Goal: Transaction & Acquisition: Purchase product/service

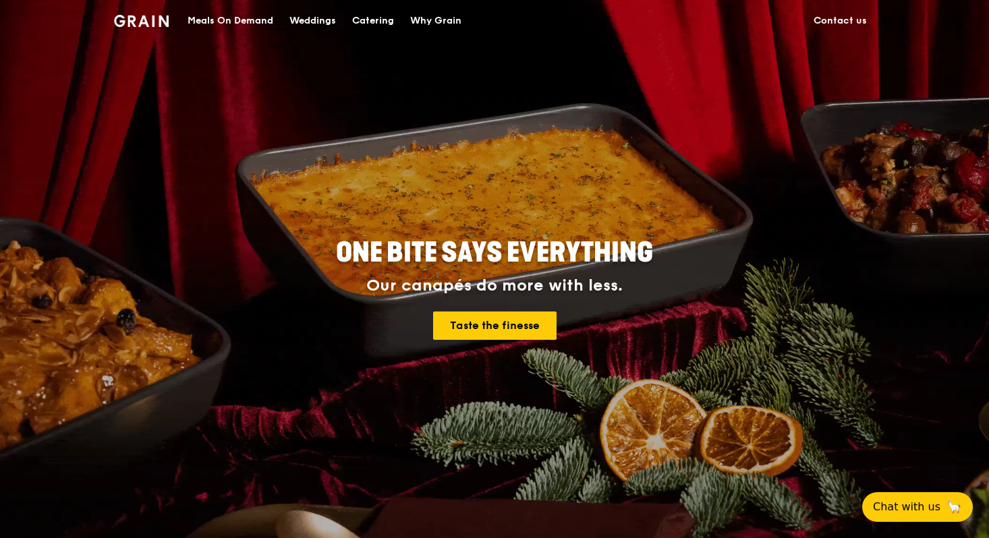
click at [380, 23] on div "Catering" at bounding box center [373, 21] width 42 height 40
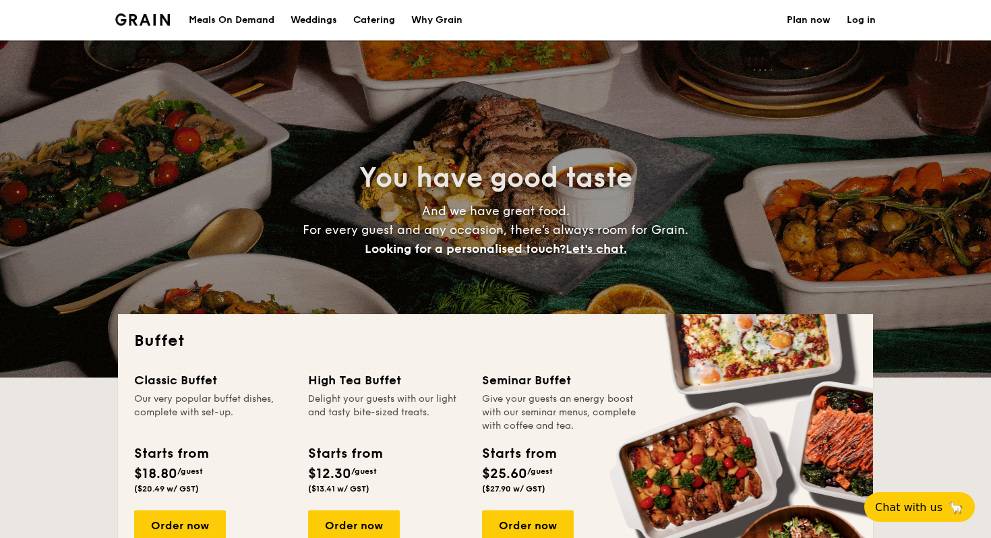
select select
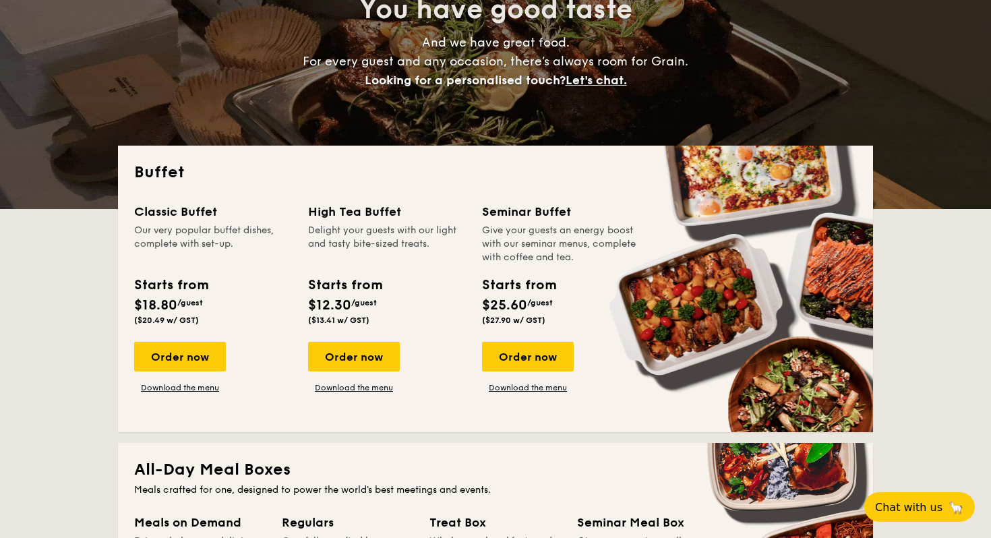
scroll to position [198, 0]
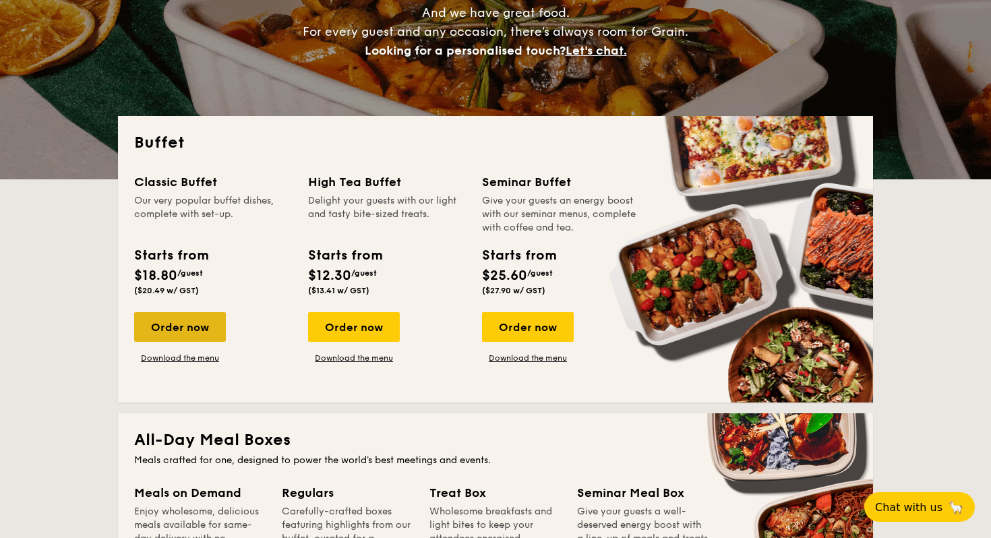
click at [208, 327] on div "Order now" at bounding box center [180, 327] width 92 height 30
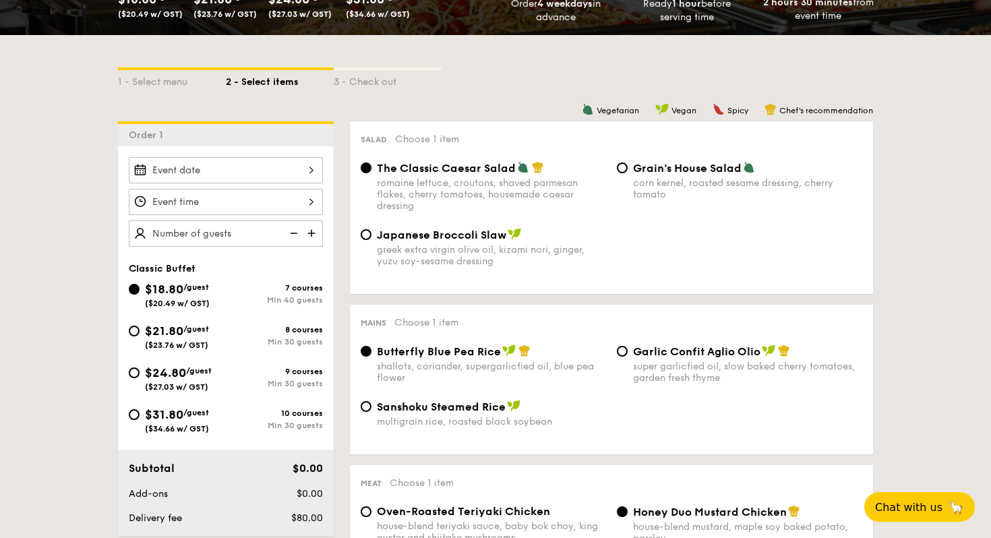
scroll to position [287, 0]
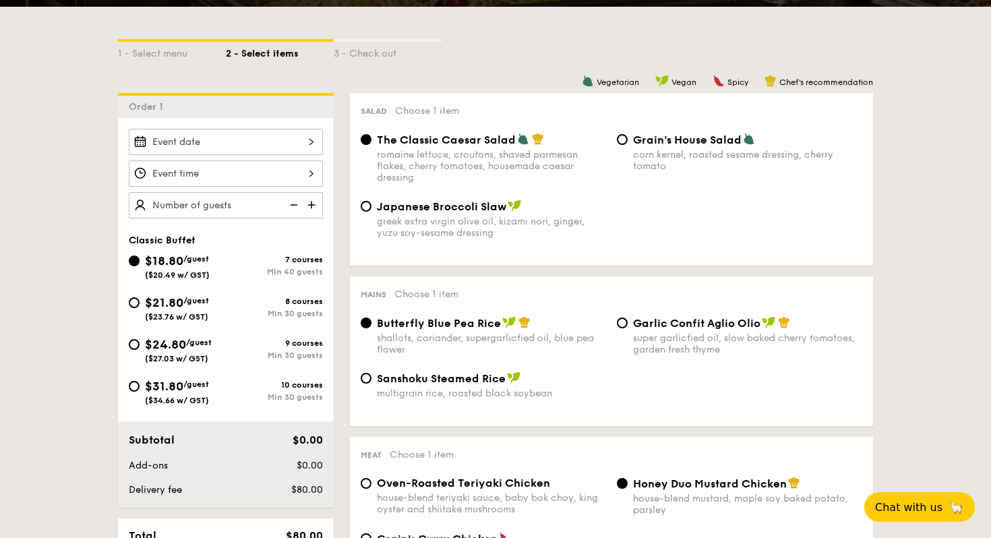
click at [308, 204] on img at bounding box center [313, 205] width 20 height 26
click at [294, 204] on img at bounding box center [293, 205] width 20 height 26
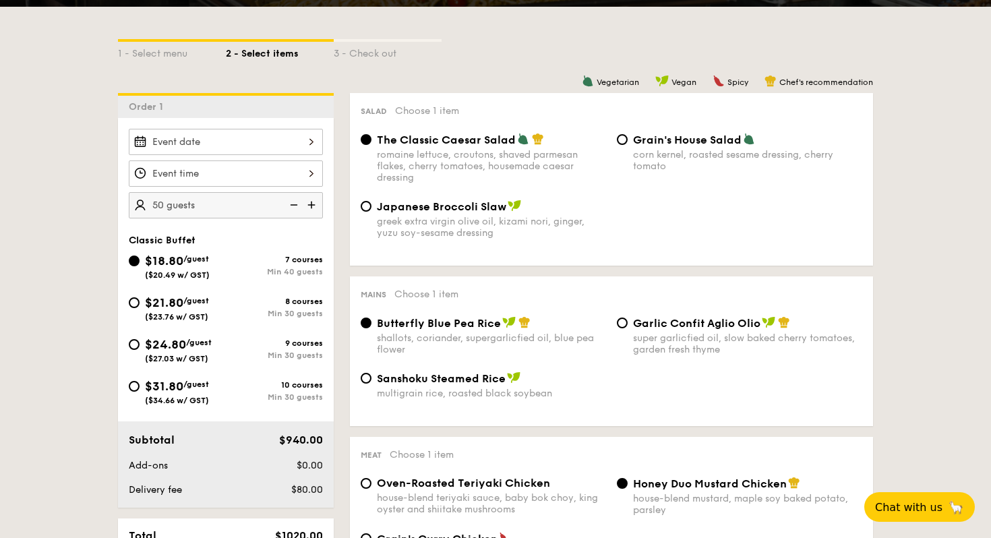
click at [294, 204] on img at bounding box center [293, 205] width 20 height 26
type input "40 guests"
click at [294, 204] on img at bounding box center [293, 205] width 20 height 26
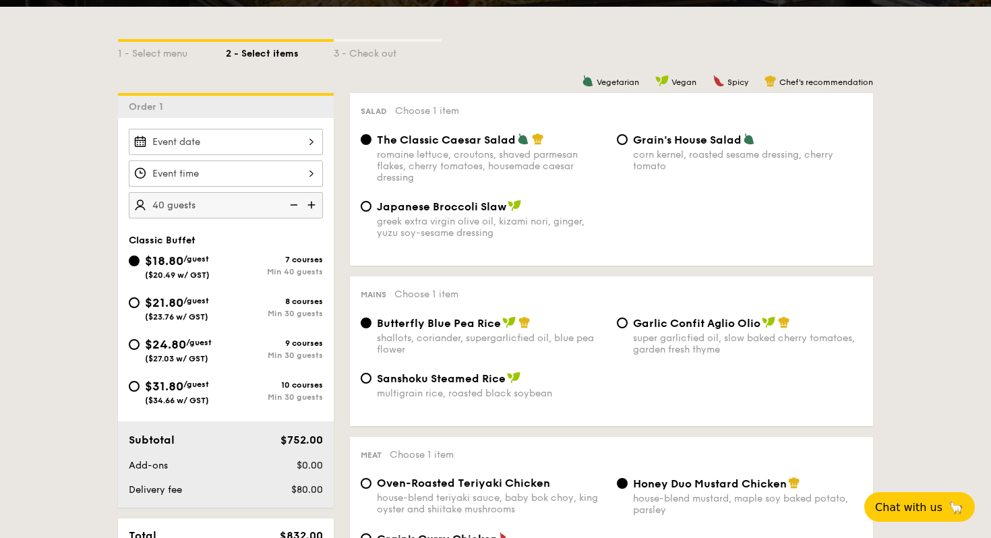
click at [294, 204] on img at bounding box center [293, 205] width 20 height 26
click at [292, 202] on img at bounding box center [293, 205] width 20 height 26
click at [133, 301] on input "$21.80 /guest ($23.76 w/ GST) 8 courses Min 30 guests" at bounding box center [134, 302] width 11 height 11
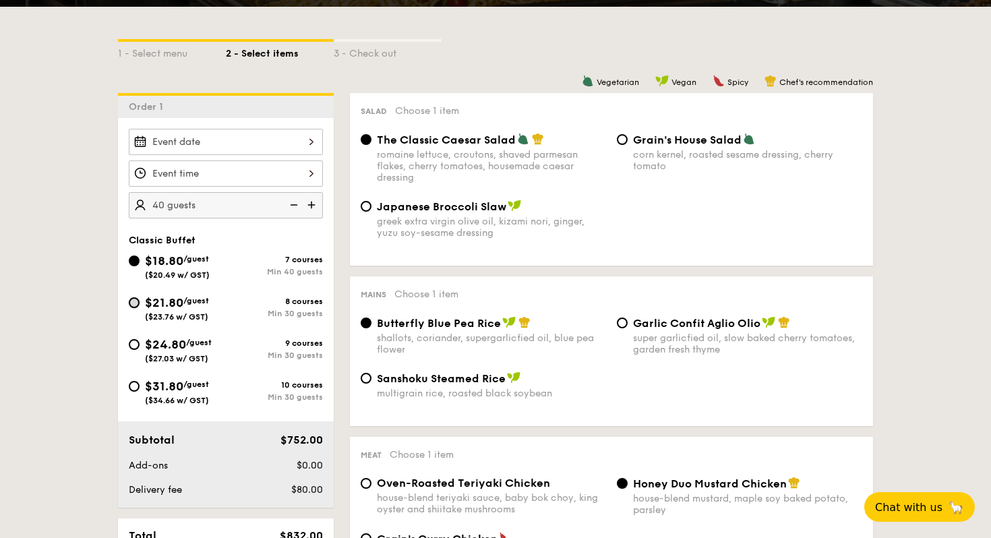
radio input "true"
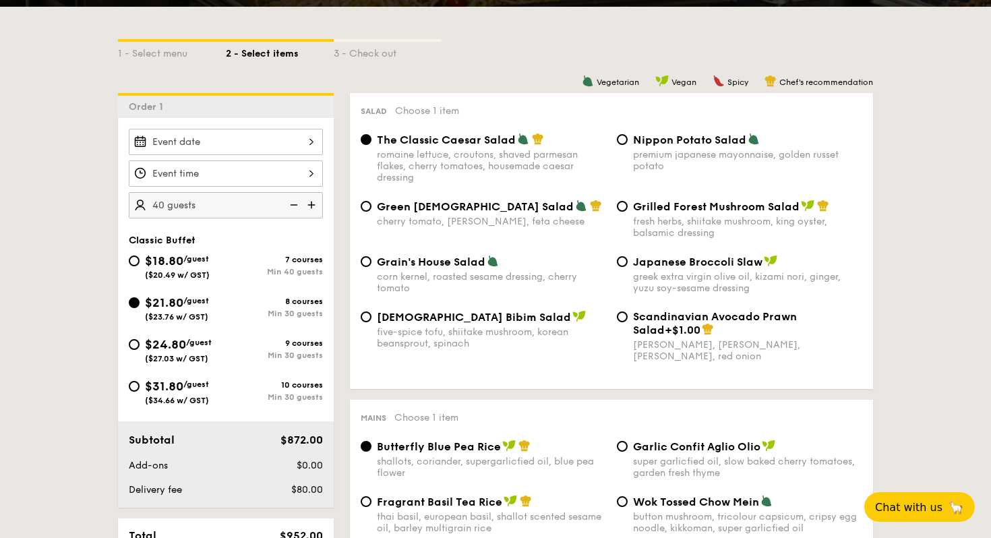
click at [291, 203] on img at bounding box center [293, 205] width 20 height 26
type input "35 guests"
click at [301, 176] on div at bounding box center [226, 174] width 194 height 26
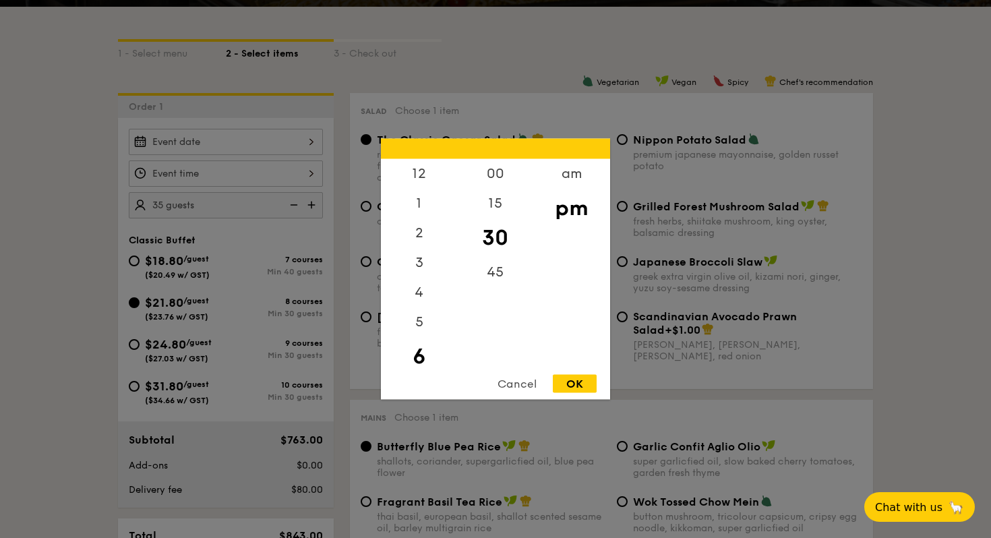
scroll to position [30, 0]
click at [491, 177] on div "00" at bounding box center [495, 178] width 76 height 39
click at [582, 384] on div "OK" at bounding box center [575, 384] width 44 height 18
type input "6:00PM"
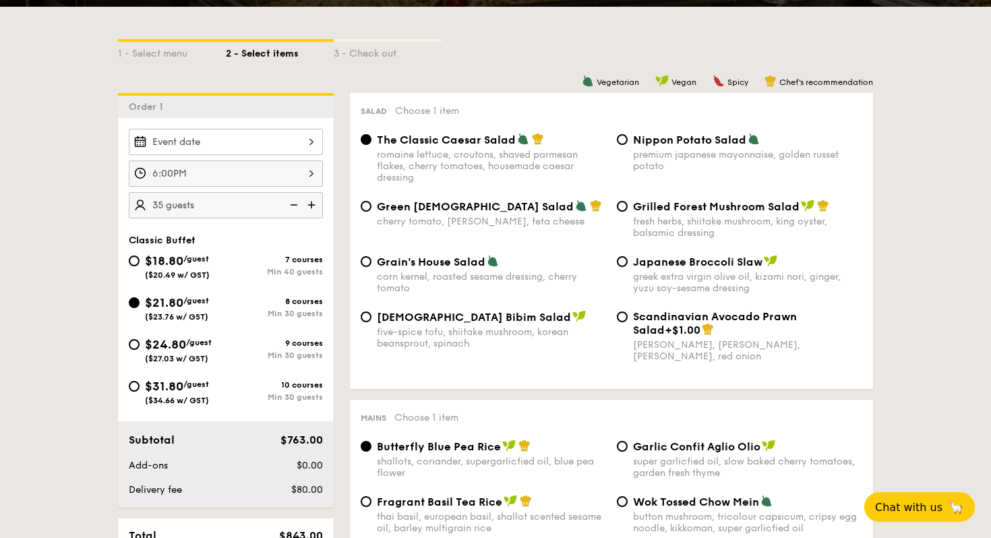
click at [190, 142] on div at bounding box center [226, 142] width 194 height 26
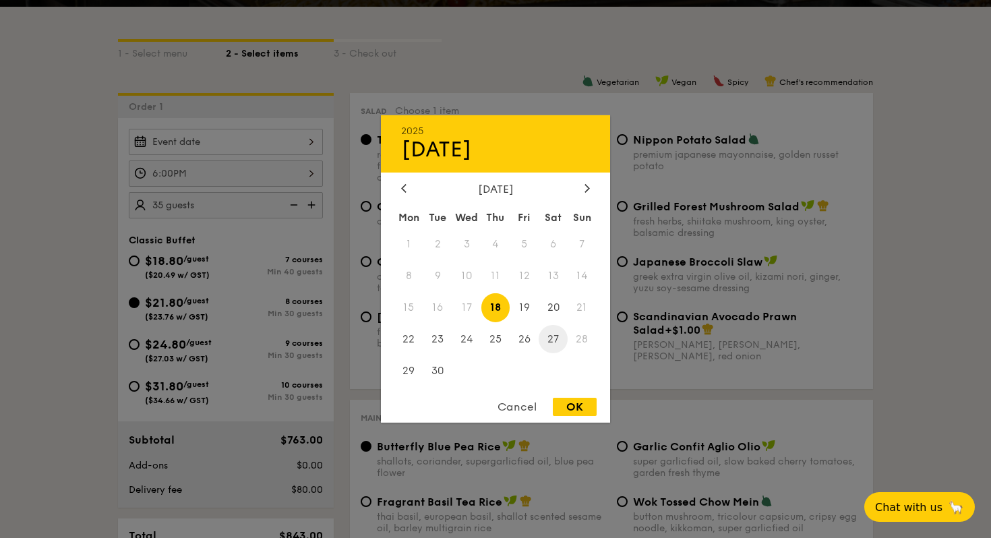
click at [552, 337] on span "27" at bounding box center [553, 338] width 29 height 29
click at [576, 408] on div "OK" at bounding box center [575, 407] width 44 height 18
type input "Sep 27, 2025"
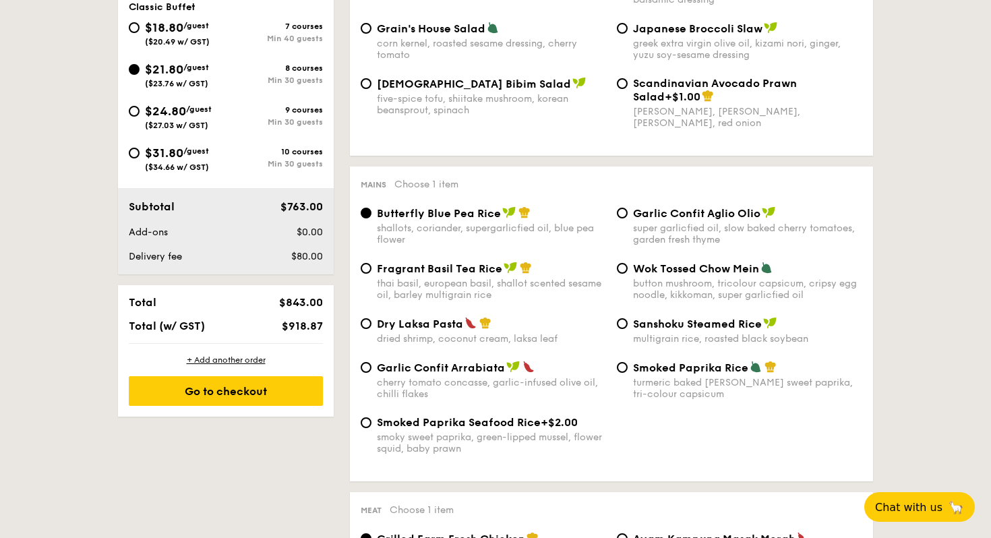
scroll to position [521, 0]
click at [623, 212] on input "Garlic Confit Aglio Olio super garlicfied oil, slow baked cherry tomatoes, gard…" at bounding box center [622, 212] width 11 height 11
radio input "true"
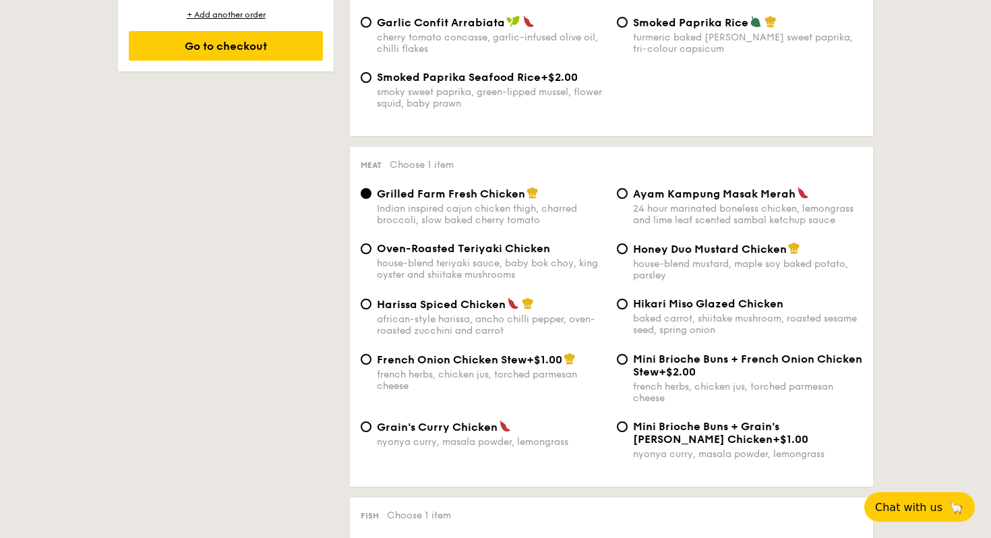
scroll to position [870, 0]
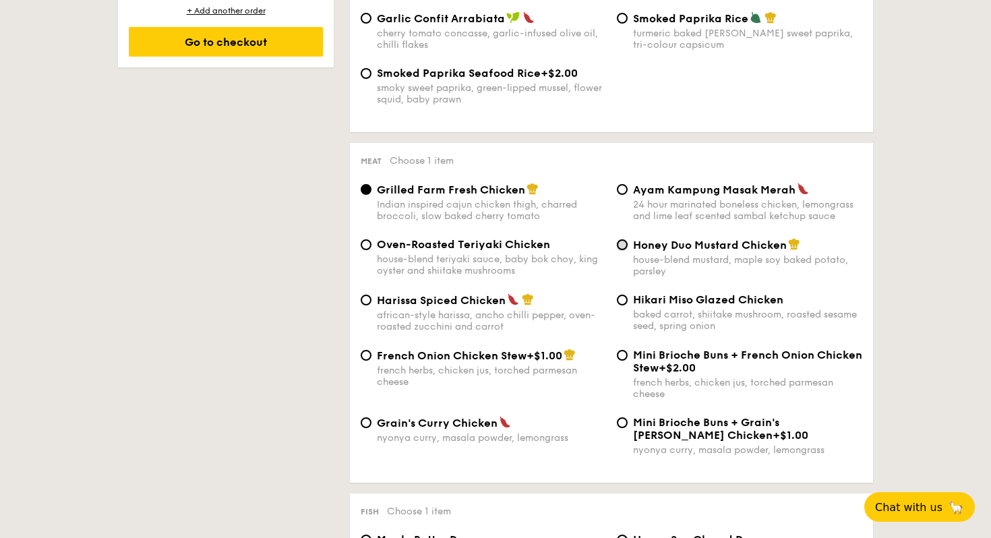
click at [623, 250] on input "Honey Duo Mustard Chicken house-blend mustard, maple soy baked potato, parsley" at bounding box center [622, 244] width 11 height 11
radio input "true"
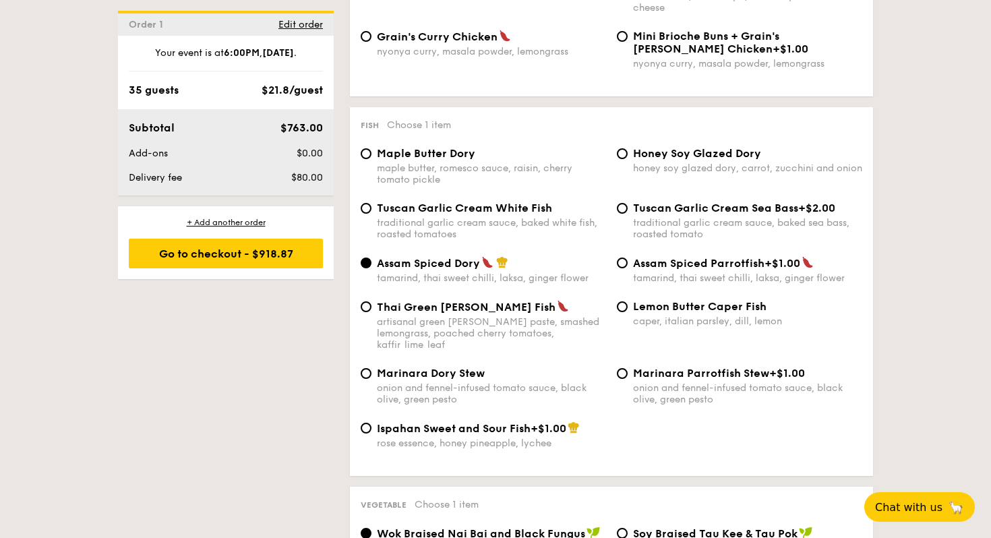
scroll to position [1279, 0]
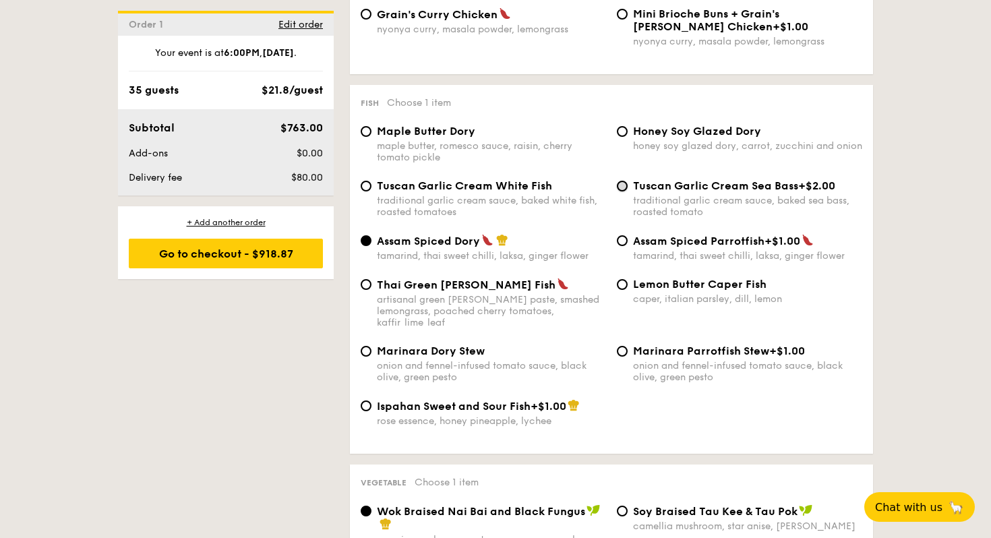
click at [617, 192] on input "Tuscan Garlic Cream Sea Bass +$2.00 traditional garlic cream sauce, baked sea b…" at bounding box center [622, 186] width 11 height 11
radio input "true"
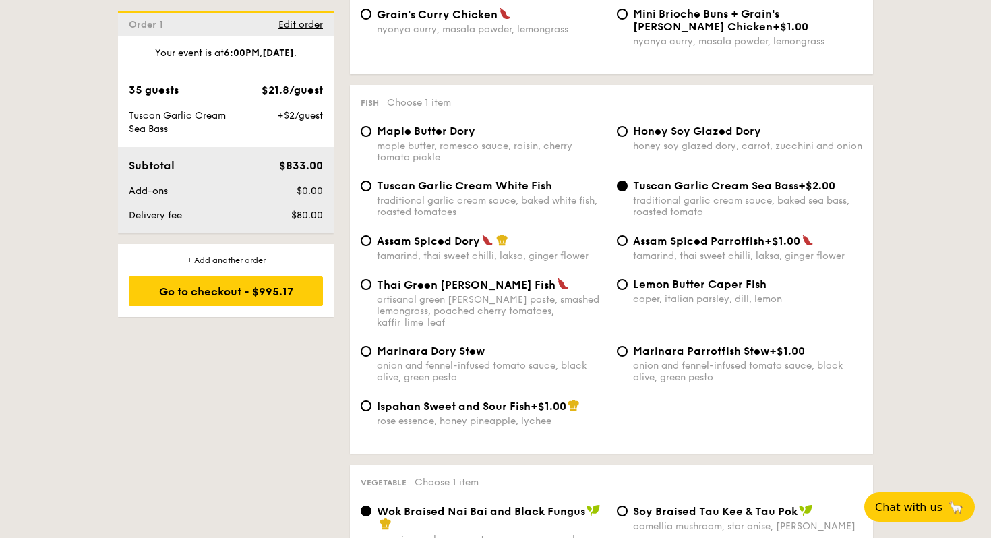
click at [374, 194] on div "Tuscan Garlic Cream White Fish traditional garlic cream sauce, baked white fish…" at bounding box center [483, 198] width 256 height 38
click at [371, 192] on input "Tuscan Garlic Cream White Fish traditional garlic cream sauce, baked white fish…" at bounding box center [366, 186] width 11 height 11
radio input "true"
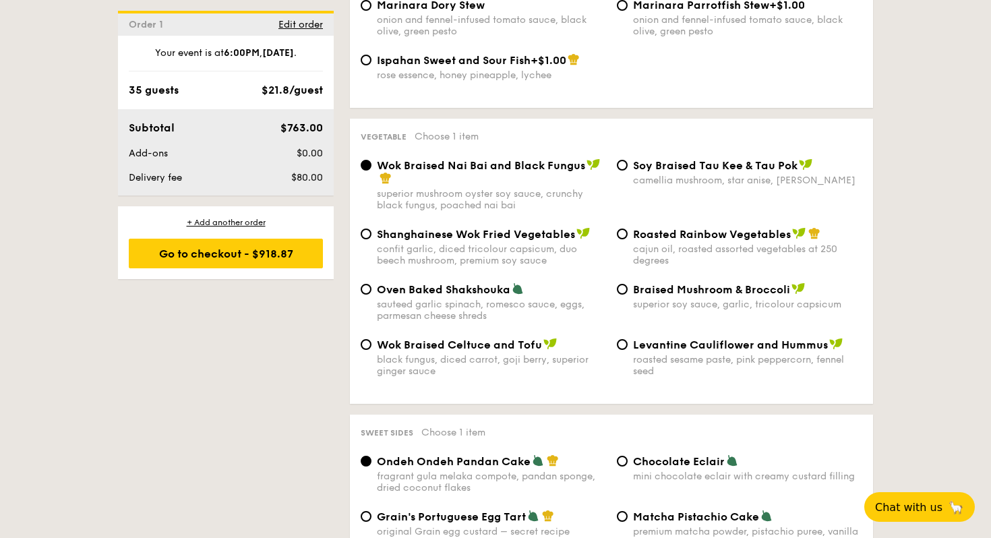
scroll to position [1641, 0]
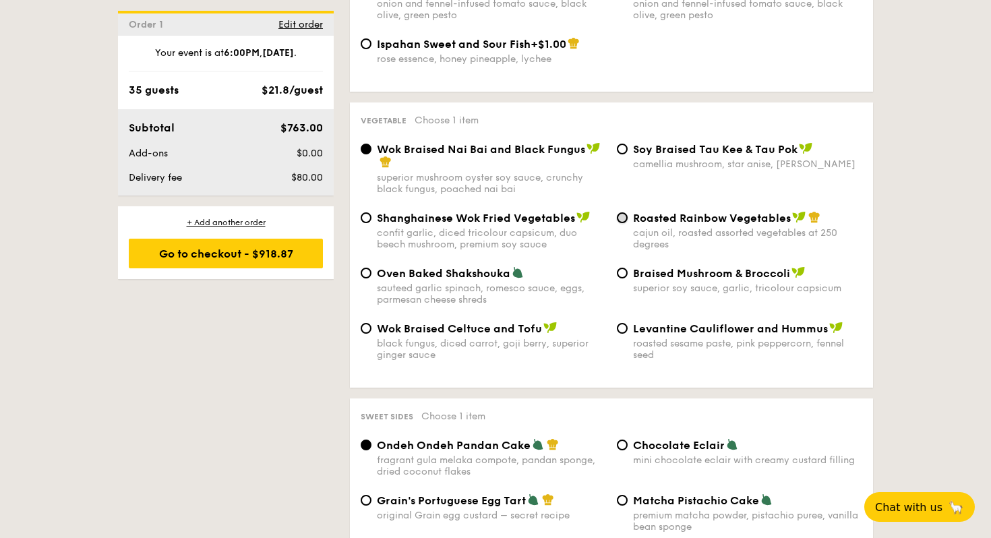
click at [625, 217] on input "Roasted Rainbow Vegetables cajun oil, roasted assorted vegetables at 250 degrees" at bounding box center [622, 217] width 11 height 11
radio input "true"
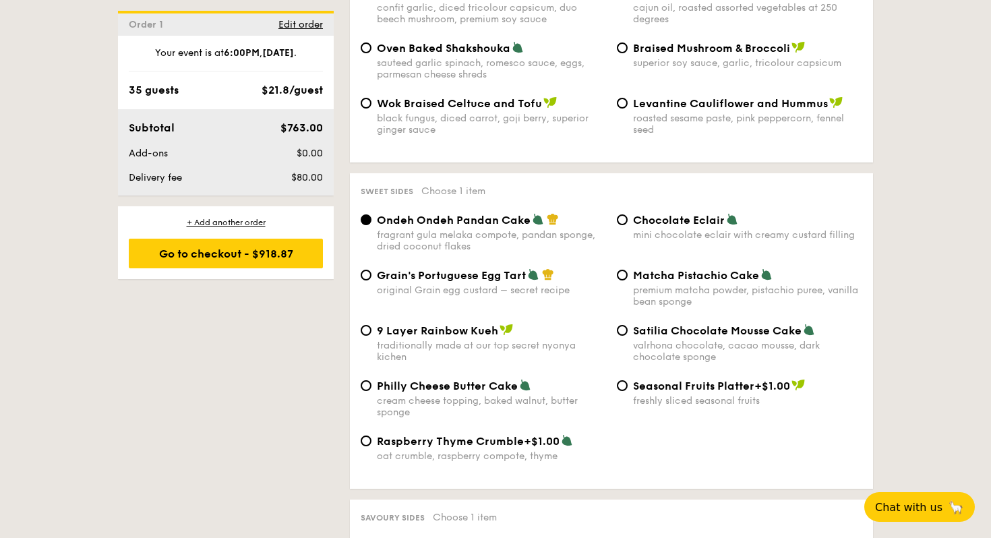
scroll to position [1869, 0]
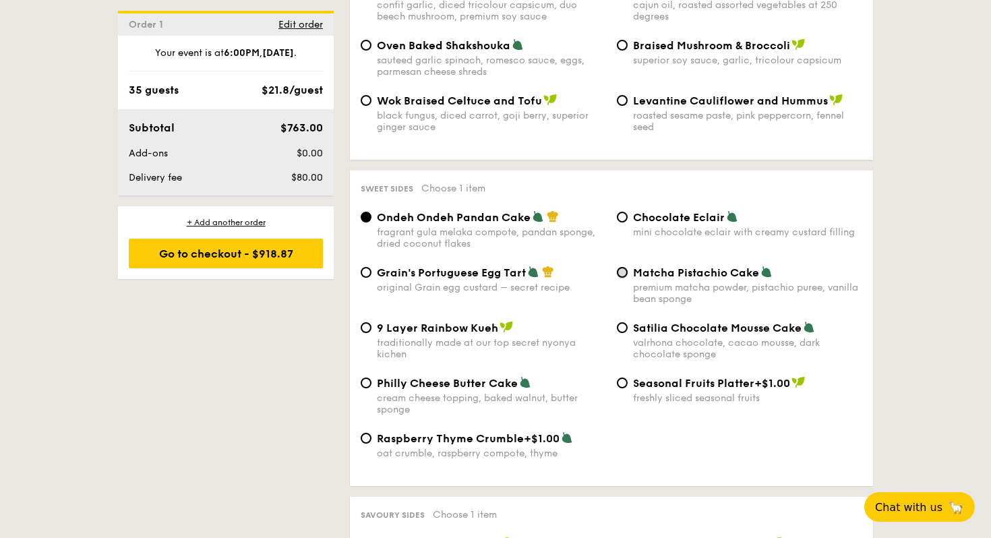
click at [625, 278] on input "Matcha Pistachio Cake premium matcha powder, pistachio puree, vanilla bean spon…" at bounding box center [622, 272] width 11 height 11
radio input "true"
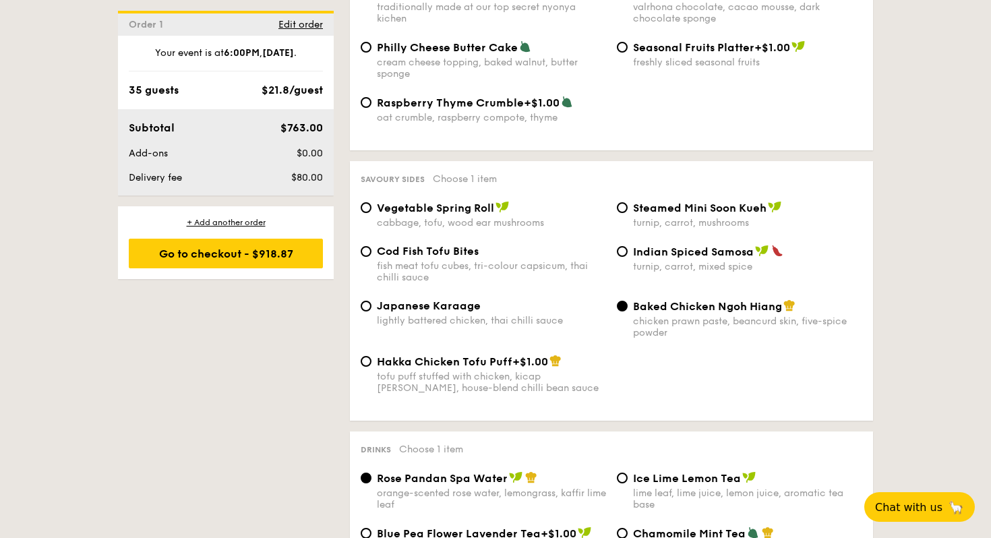
scroll to position [2210, 0]
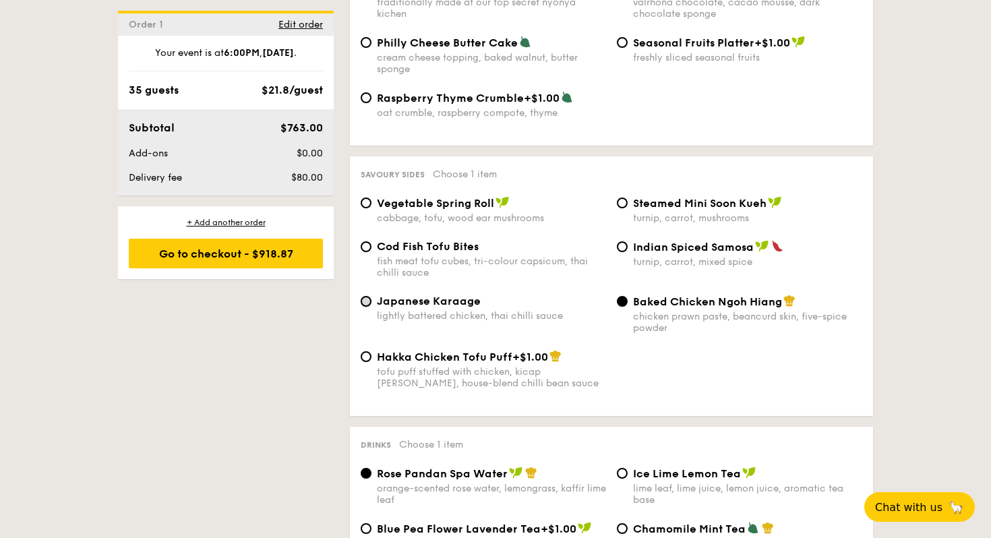
click at [368, 307] on input "Japanese Karaage lightly battered chicken, thai chilli sauce" at bounding box center [366, 301] width 11 height 11
radio input "true"
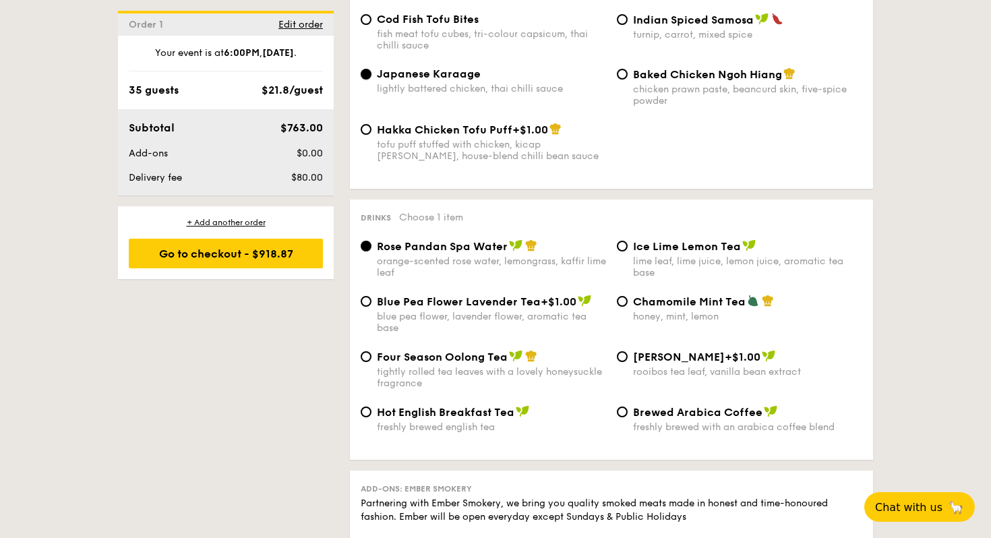
scroll to position [2448, 0]
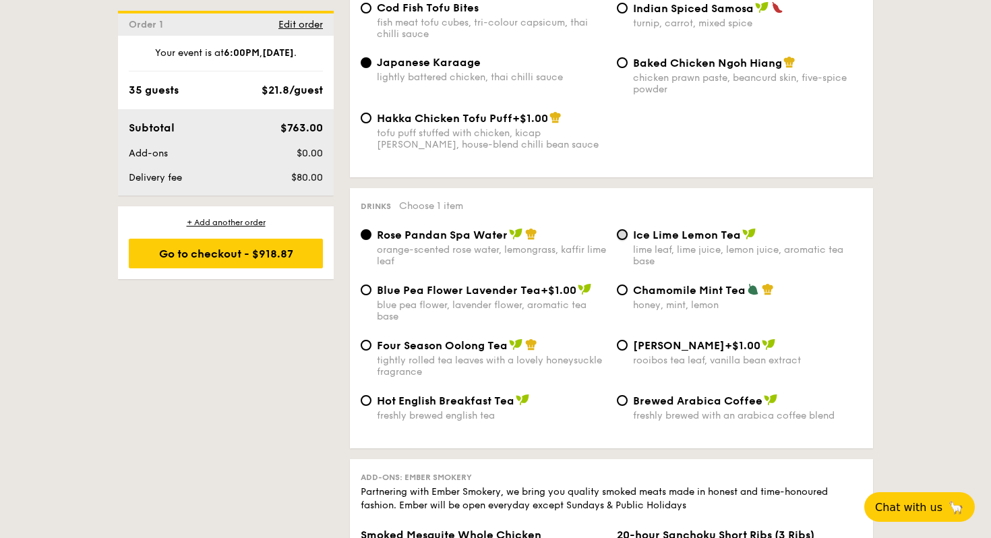
click at [622, 240] on input "Ice Lime Lemon Tea lime leaf, lime juice, lemon juice, aromatic tea base" at bounding box center [622, 234] width 11 height 11
radio input "true"
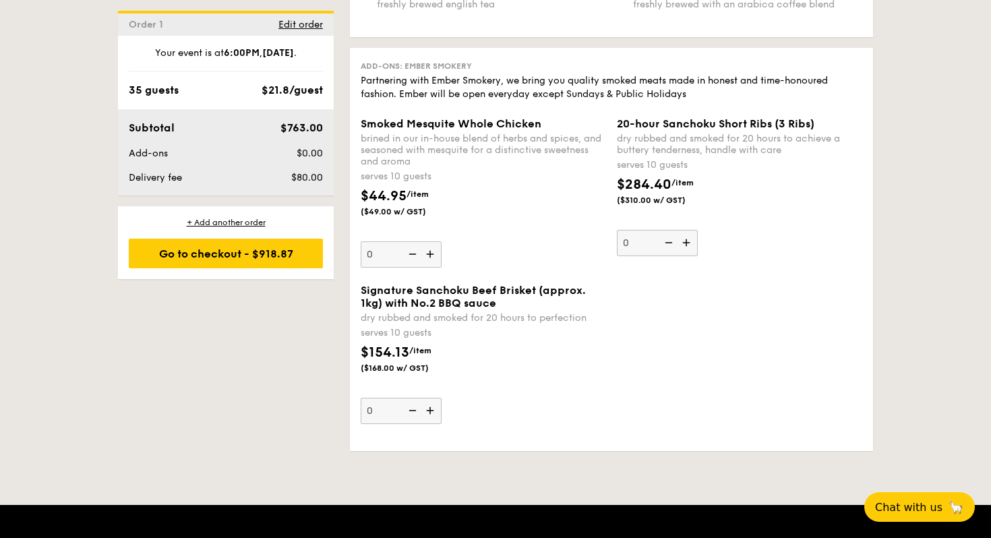
scroll to position [2859, 0]
click at [229, 248] on div "Go to checkout - $918.87" at bounding box center [226, 254] width 194 height 30
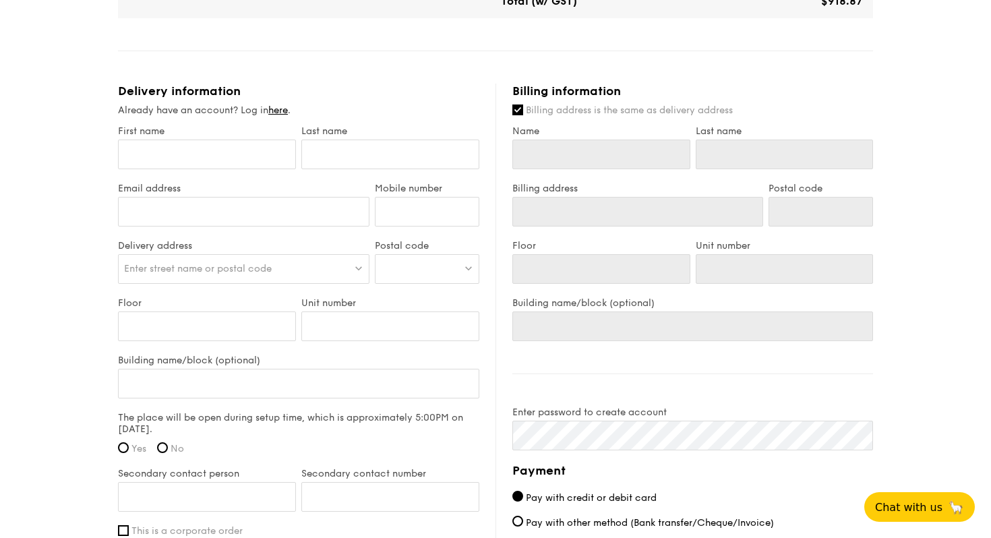
scroll to position [700, 0]
click at [176, 153] on input "First name" at bounding box center [207, 153] width 178 height 30
type input "Jordan"
type input "Ong"
type input "94523537"
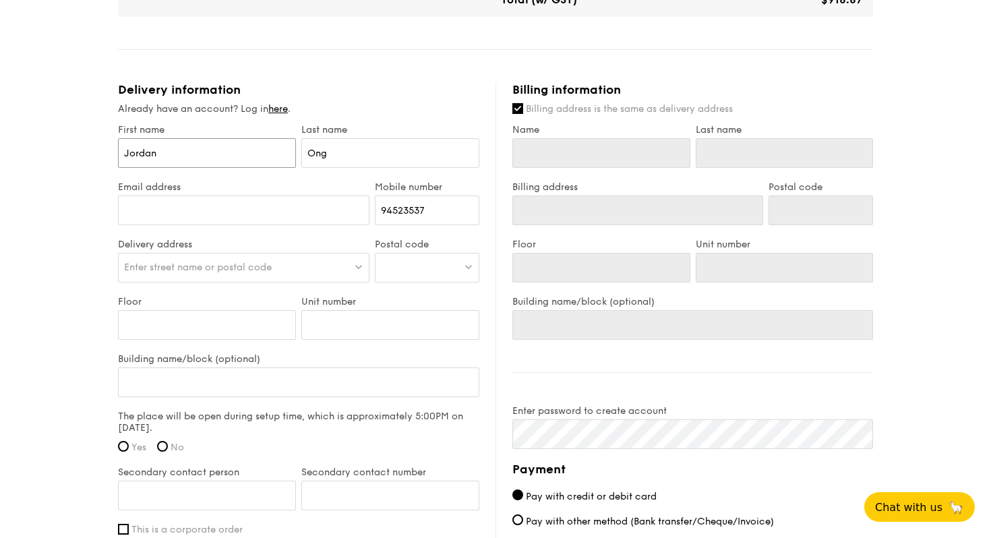
type input "Jordan"
type input "Ong"
click at [208, 212] on input "Email address" at bounding box center [244, 211] width 252 height 30
type input "[EMAIL_ADDRESS][DOMAIN_NAME]"
click at [199, 266] on span "Enter street name or postal code" at bounding box center [198, 267] width 148 height 11
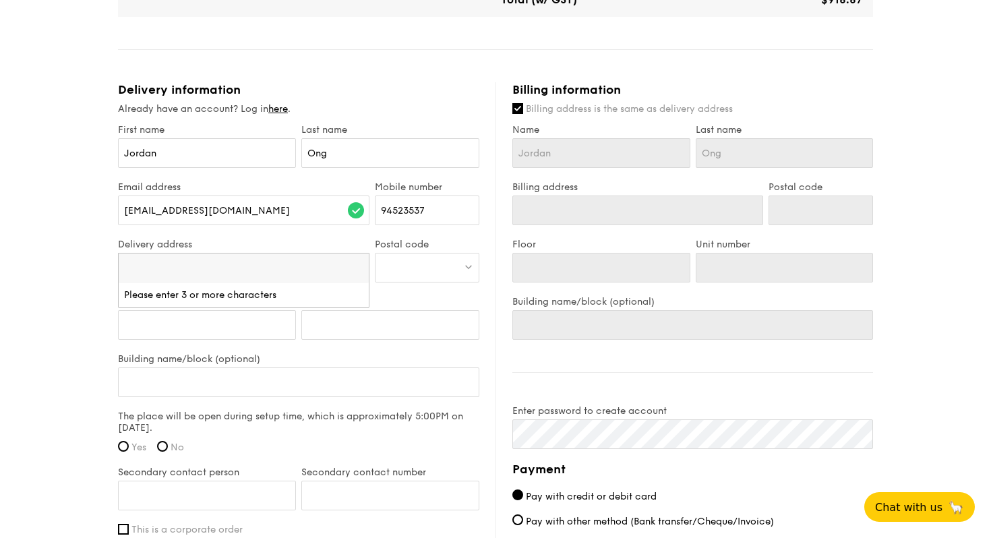
click at [200, 270] on input "search" at bounding box center [244, 269] width 250 height 30
type input "247912"
click at [434, 274] on div at bounding box center [427, 268] width 105 height 30
click at [416, 266] on input "search" at bounding box center [427, 269] width 103 height 30
type input "247912"
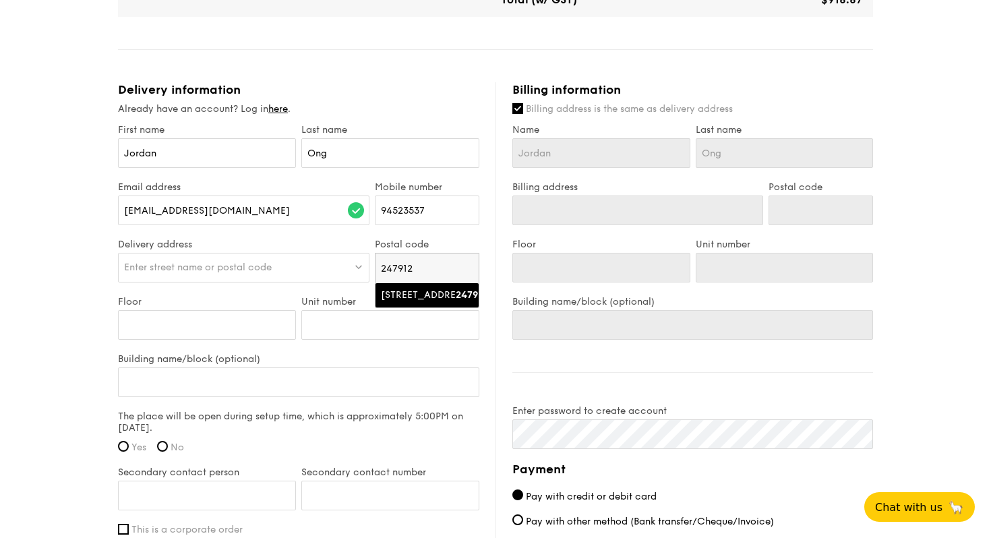
click at [179, 269] on span "Enter street name or postal code" at bounding box center [198, 267] width 148 height 11
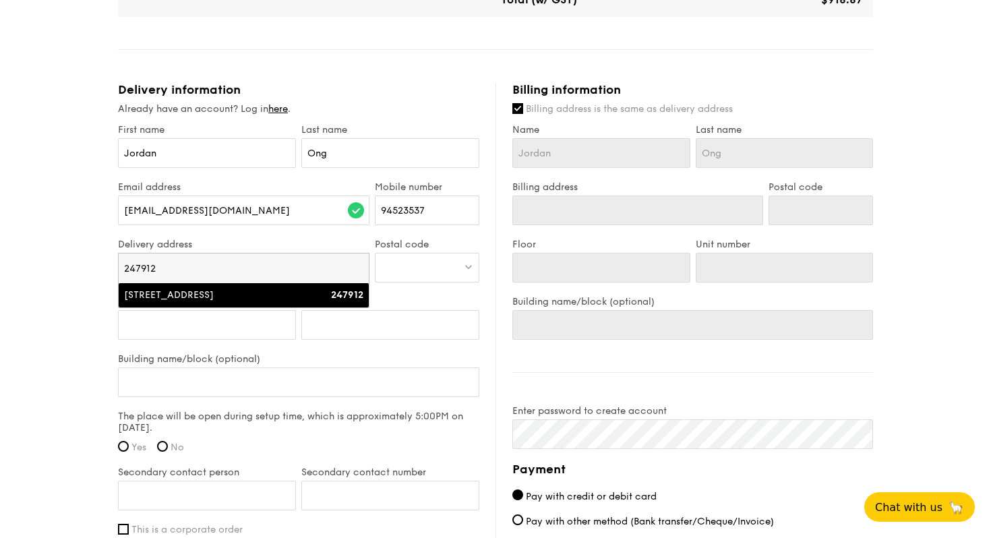
click at [327, 298] on div "247912" at bounding box center [334, 295] width 60 height 13
type input "31 Tanglin Road"
type input "247912"
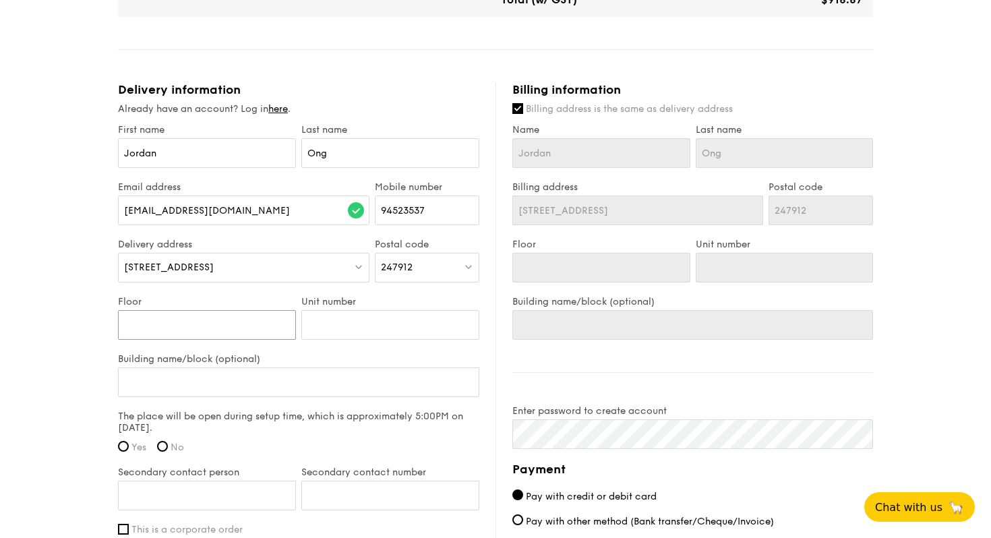
click at [192, 321] on input "Floor" at bounding box center [207, 325] width 178 height 30
type input "0"
type input "07"
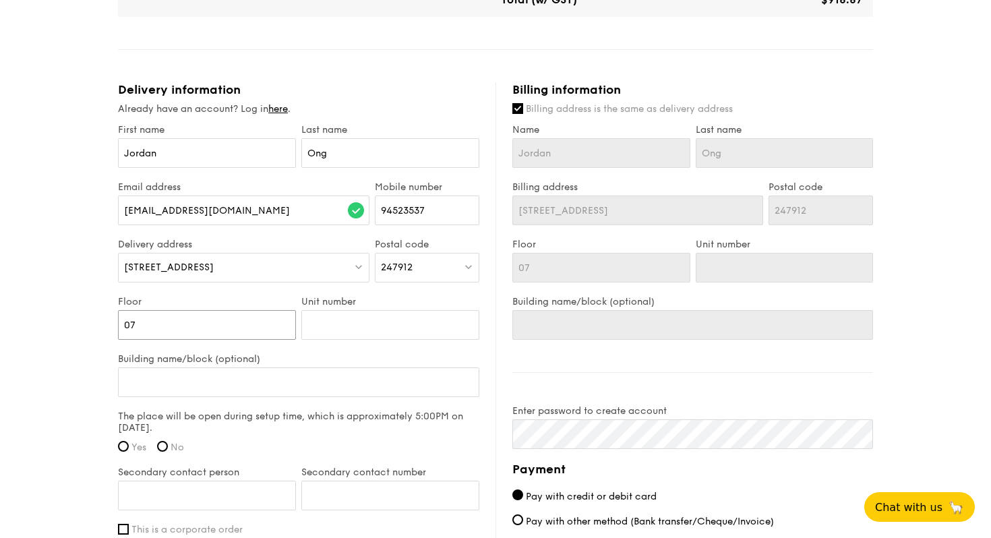
type input "0"
click at [192, 321] on input "Floor" at bounding box center [207, 325] width 178 height 30
type input "0"
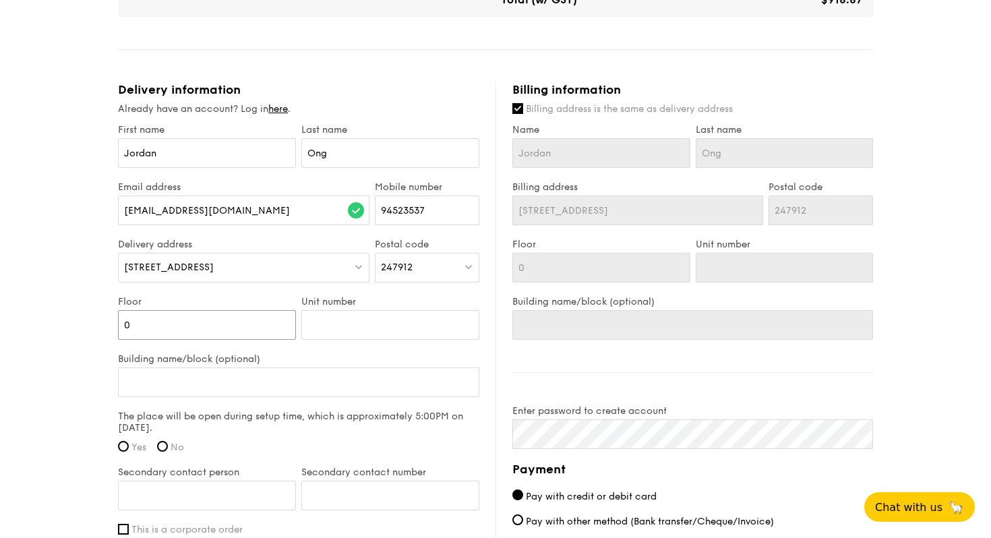
type input "07"
click at [331, 326] on input "Unit number" at bounding box center [390, 325] width 178 height 30
type input "0"
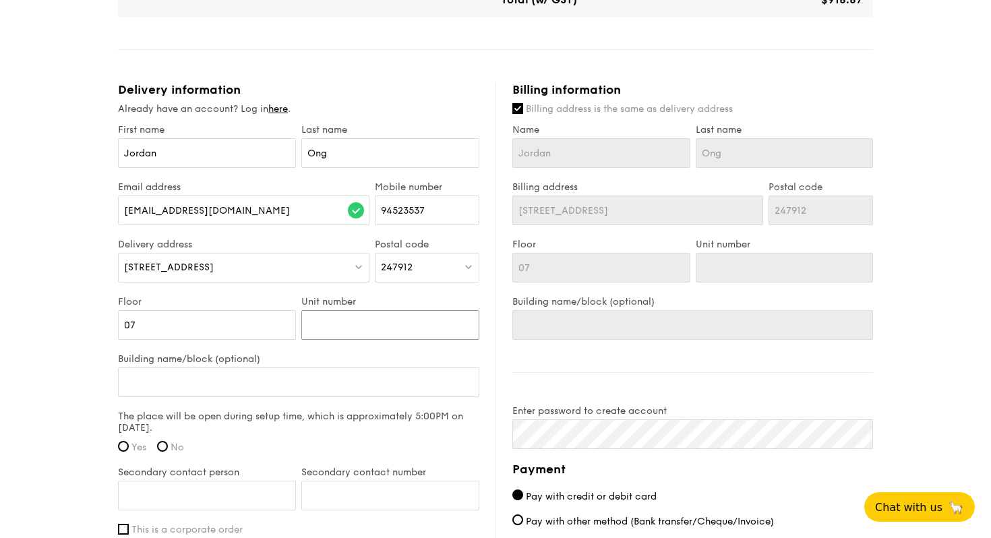
type input "0"
type input "01"
click at [215, 380] on input "Building name/block (optional)" at bounding box center [299, 383] width 362 height 30
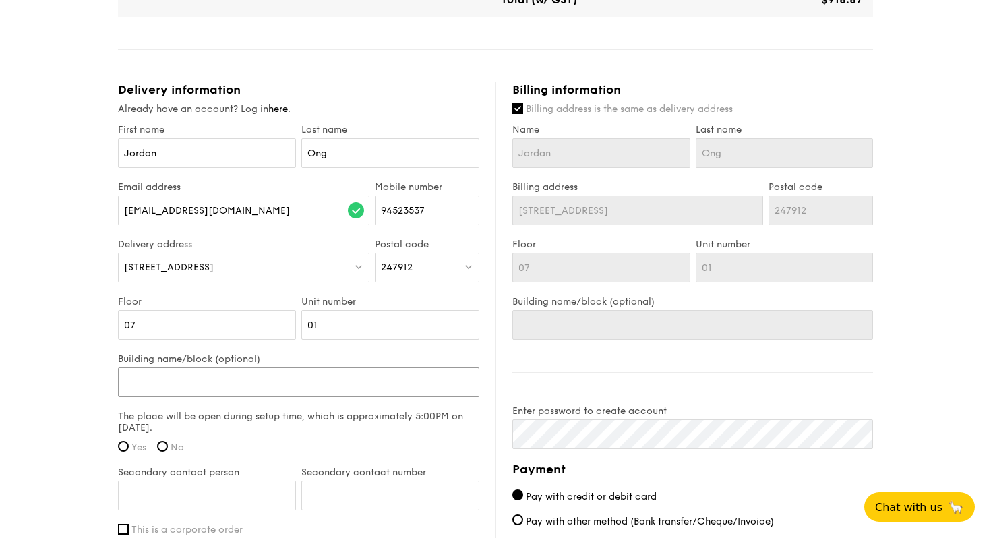
type input "t"
type input "to"
type input "tow"
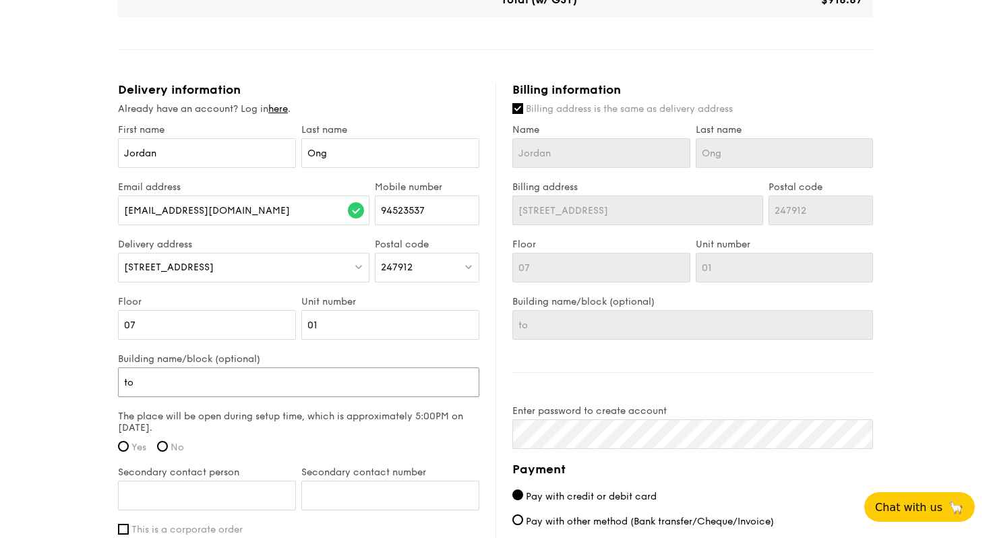
type input "tow"
type input "towe"
type input "tower"
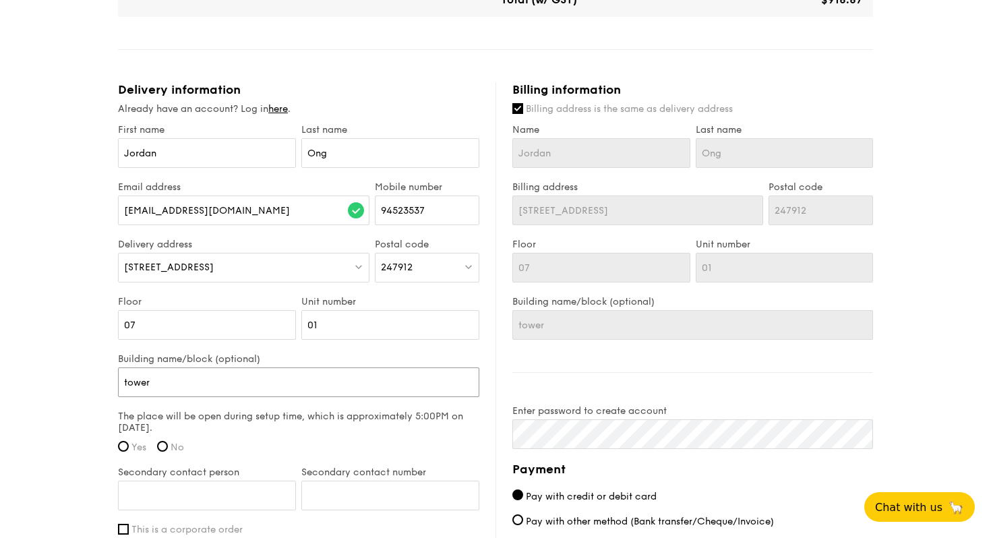
type input "tower"
type input "tower B"
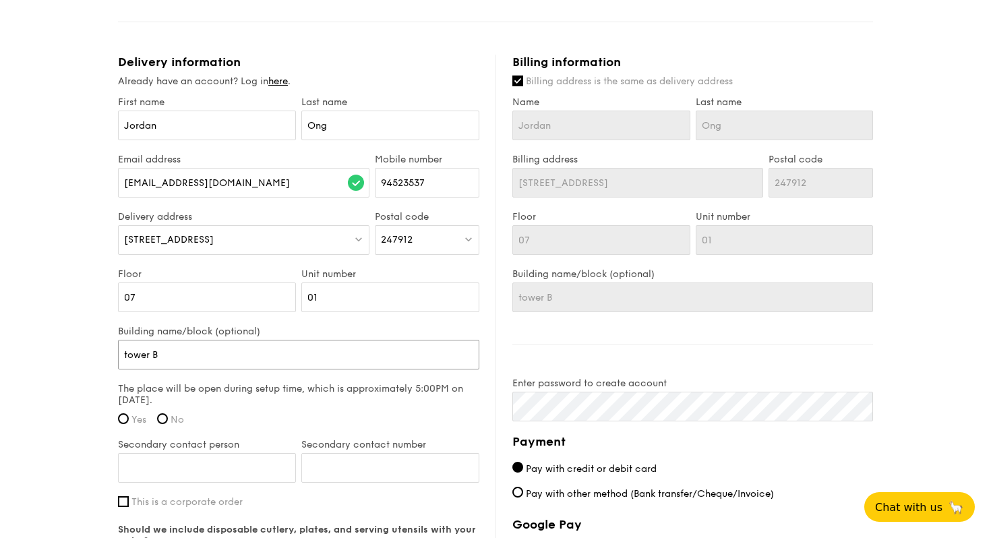
scroll to position [739, 0]
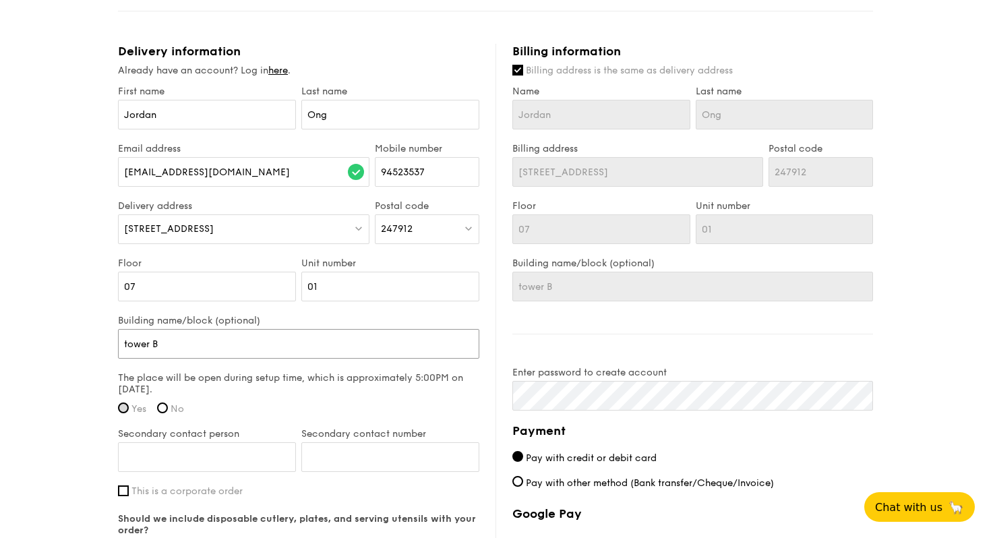
type input "tower B"
click at [121, 409] on input "Yes" at bounding box center [123, 408] width 11 height 11
radio input "true"
click at [123, 345] on input "tower B" at bounding box center [299, 344] width 362 height 30
type input "Stower B"
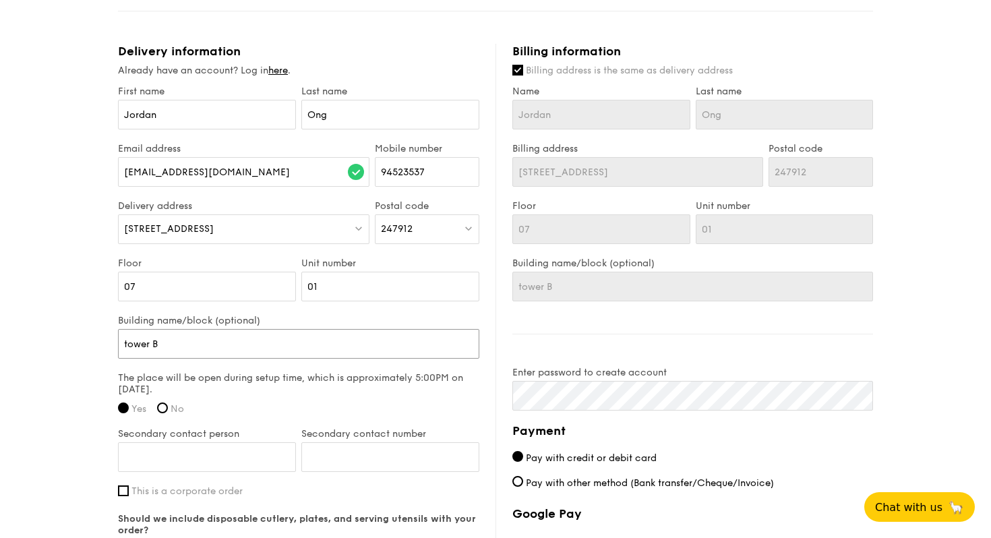
type input "Stower B"
type input "Sttower B"
type input "St tower B"
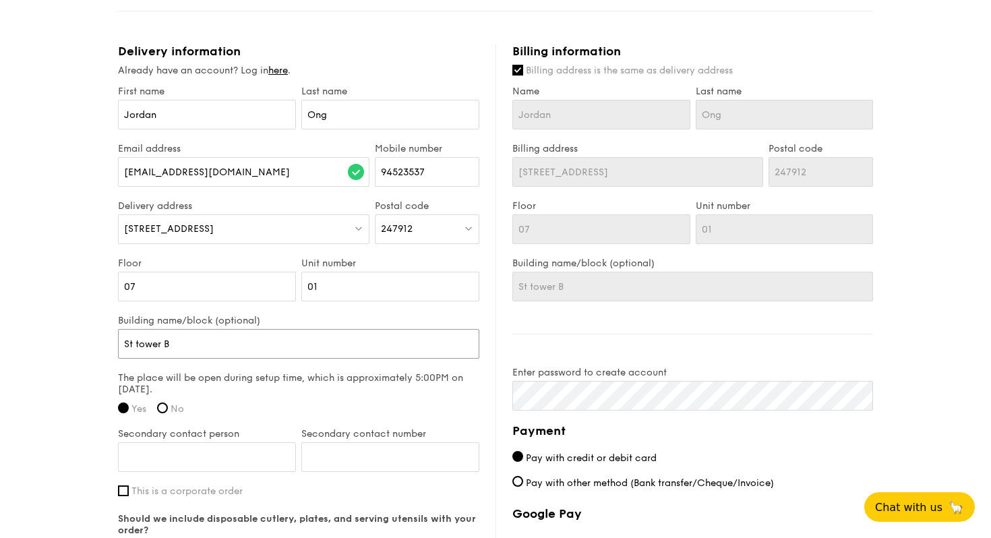
type input "St Rtower B"
type input "St Retower B"
type input "St Regtower B"
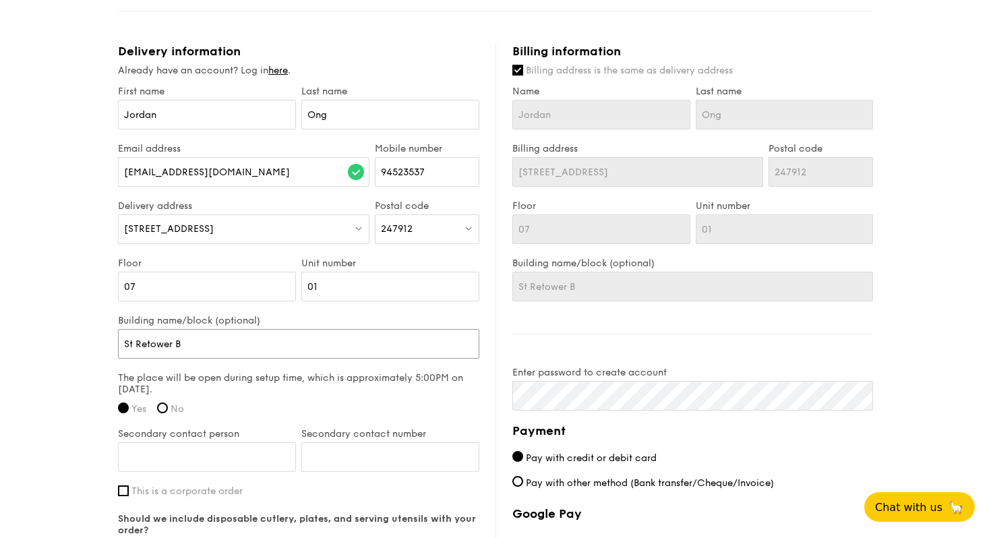
type input "St Regtower B"
type input "St Regitower B"
type input "St Registower B"
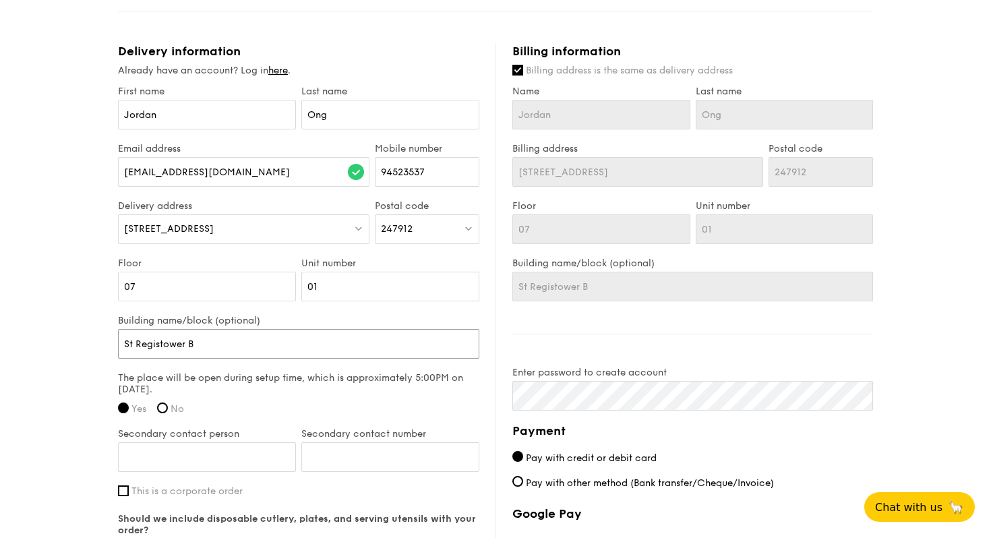
type input "St Regis tower B"
type input "St Regis Rtower B"
type input "St Regis Retower B"
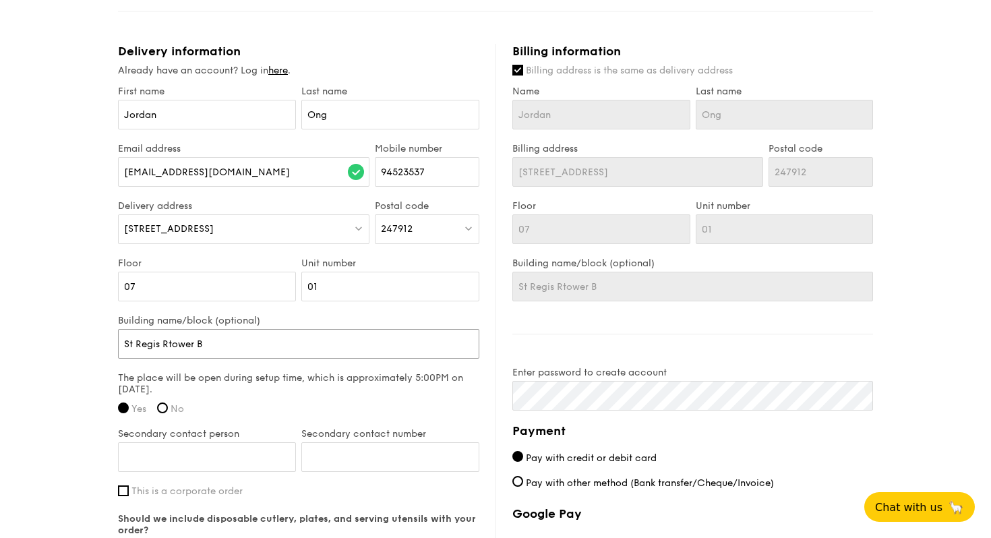
type input "St Regis Retower B"
type input "St Regis Restower B"
type input "St Regis Resitower B"
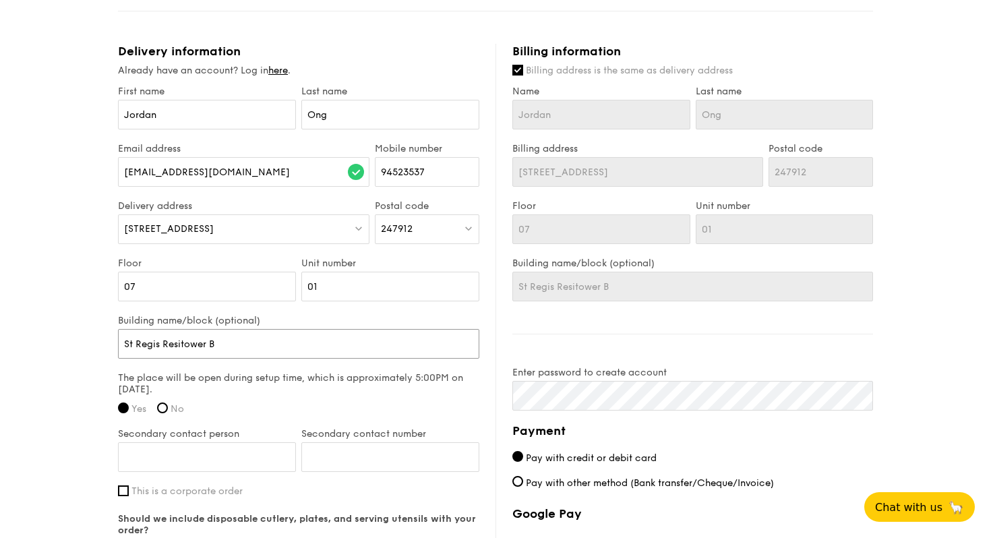
type input "St Regis Residtower B"
type input "St Regis Residetower B"
type input "St Regis Residentower B"
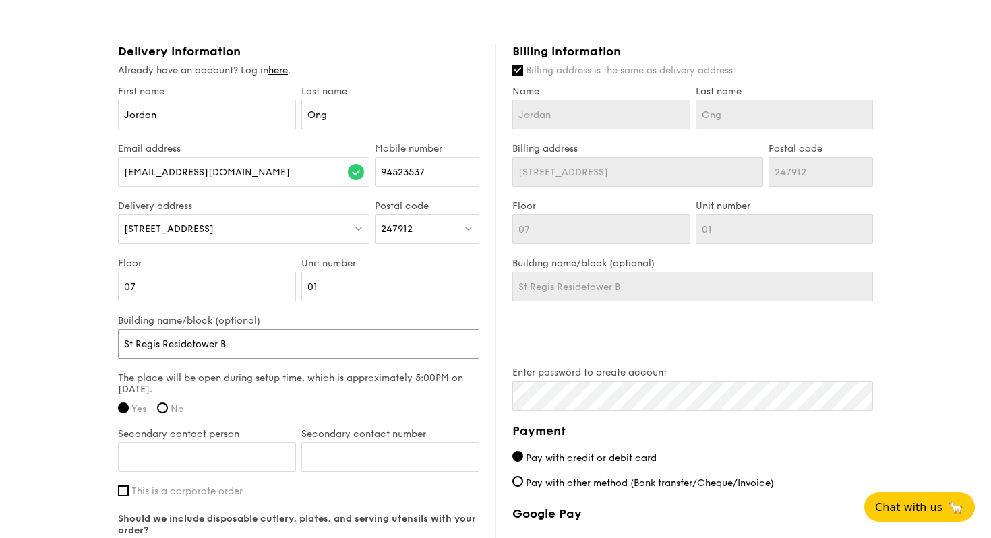
type input "St Regis Residentower B"
type input "St Regis Residenctower B"
type input "St Regis Residencetower B"
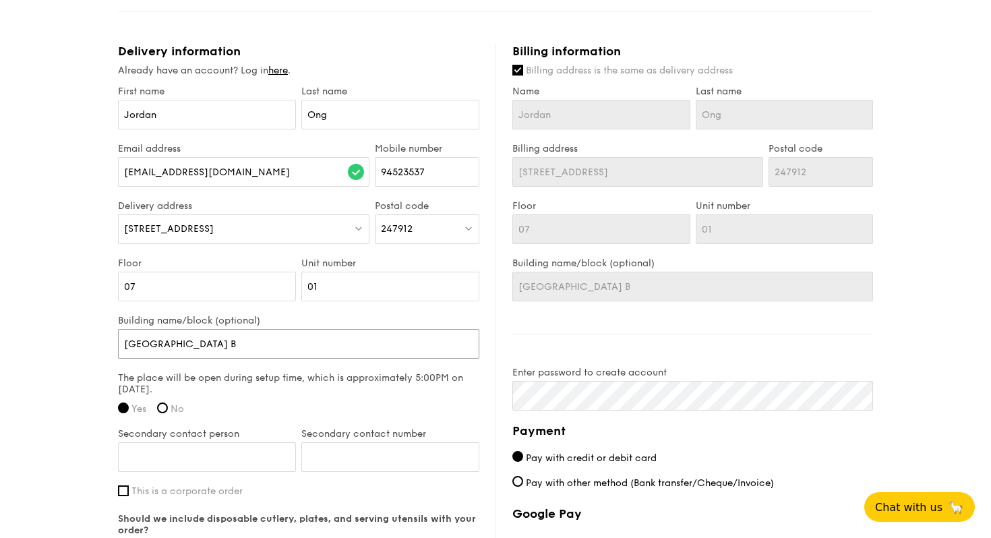
type input "St Regis Residencestower B"
type input "St Regis Residences tower B"
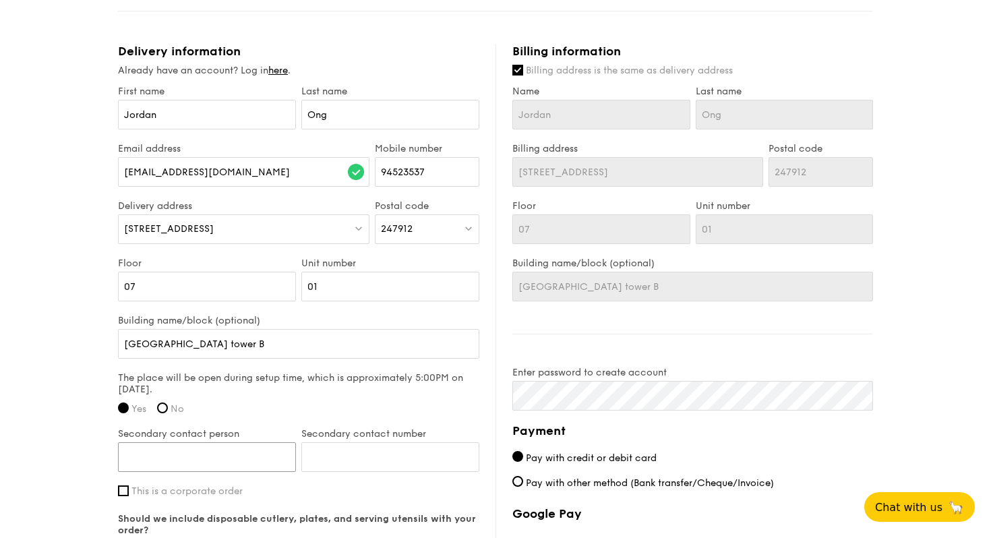
click at [194, 453] on input "Secondary contact person" at bounding box center [207, 457] width 178 height 30
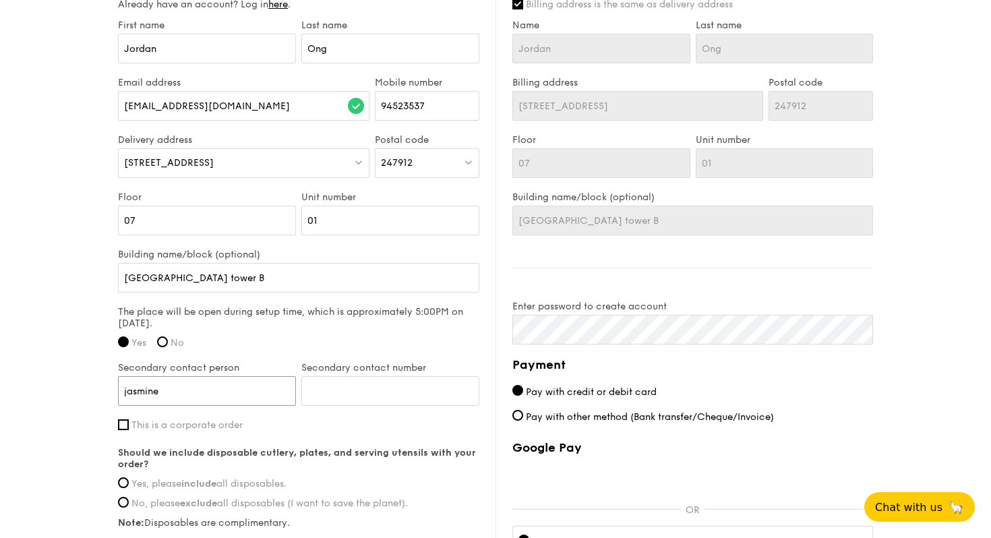
type input "jasmine"
click at [388, 385] on input "Secondary contact number" at bounding box center [390, 391] width 178 height 30
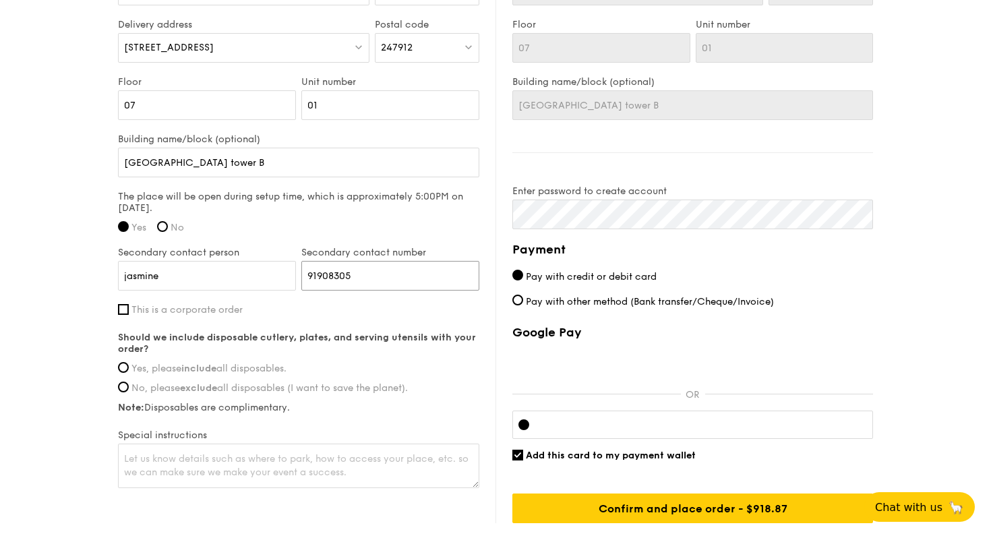
scroll to position [921, 0]
type input "91908305"
click at [129, 368] on label "Yes, please include all disposables." at bounding box center [299, 367] width 362 height 11
click at [129, 368] on input "Yes, please include all disposables." at bounding box center [123, 367] width 11 height 11
radio input "true"
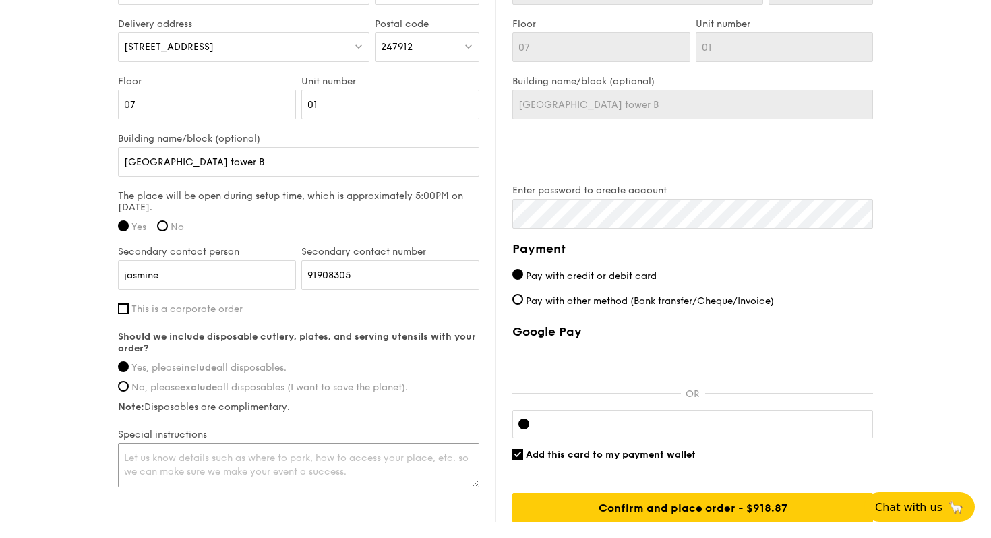
click at [195, 470] on textarea at bounding box center [299, 465] width 362 height 45
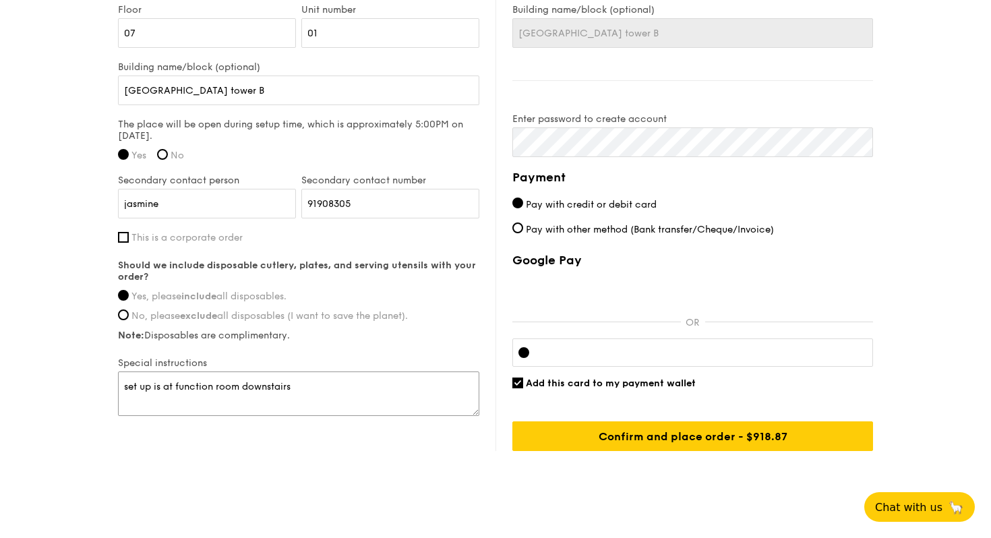
scroll to position [994, 0]
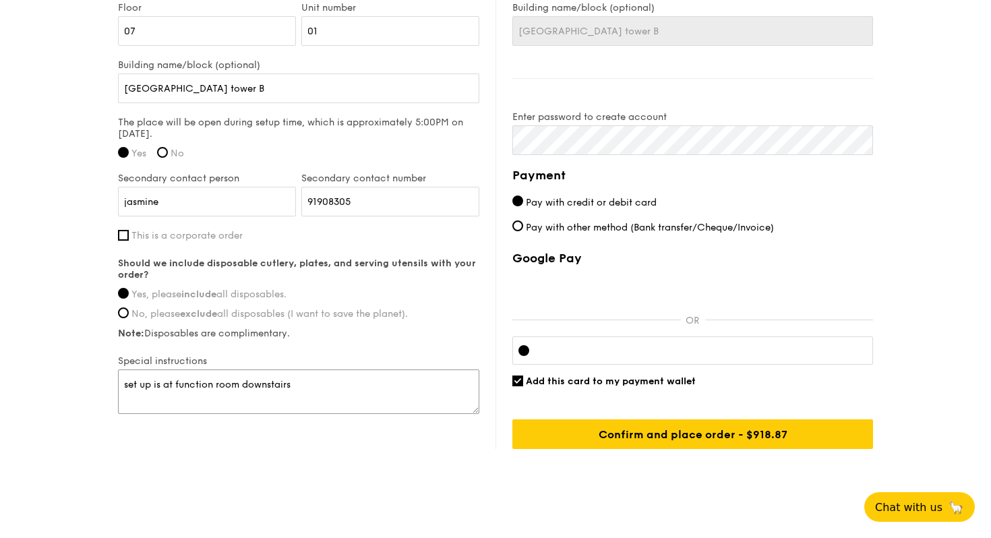
click at [125, 387] on textarea "set up is at function room downstairs" at bounding box center [299, 392] width 362 height 45
type textarea "set up is at function room downstairs"
click at [530, 382] on span "Add this card to my payment wallet" at bounding box center [611, 381] width 170 height 11
click at [523, 382] on input "Add this card to my payment wallet" at bounding box center [518, 381] width 11 height 11
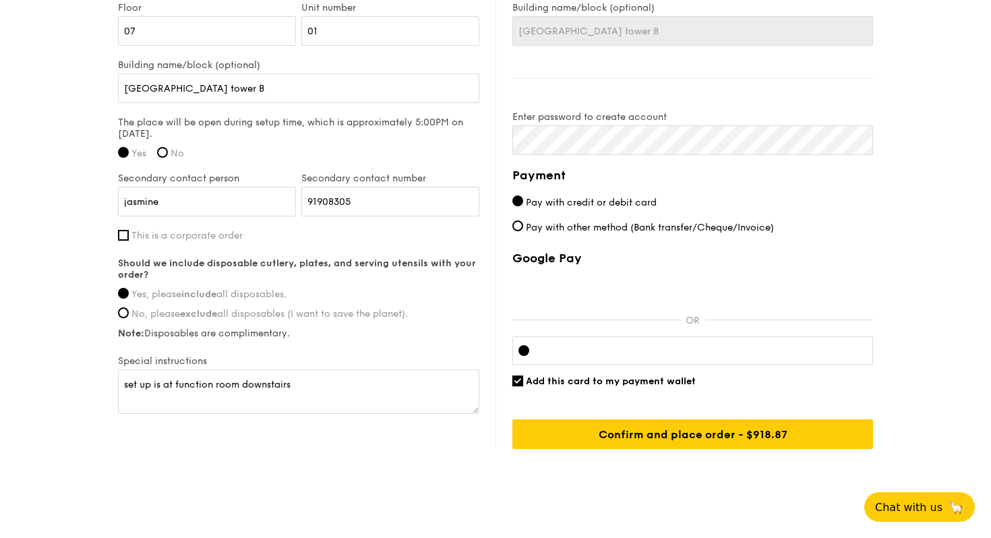
checkbox input "false"
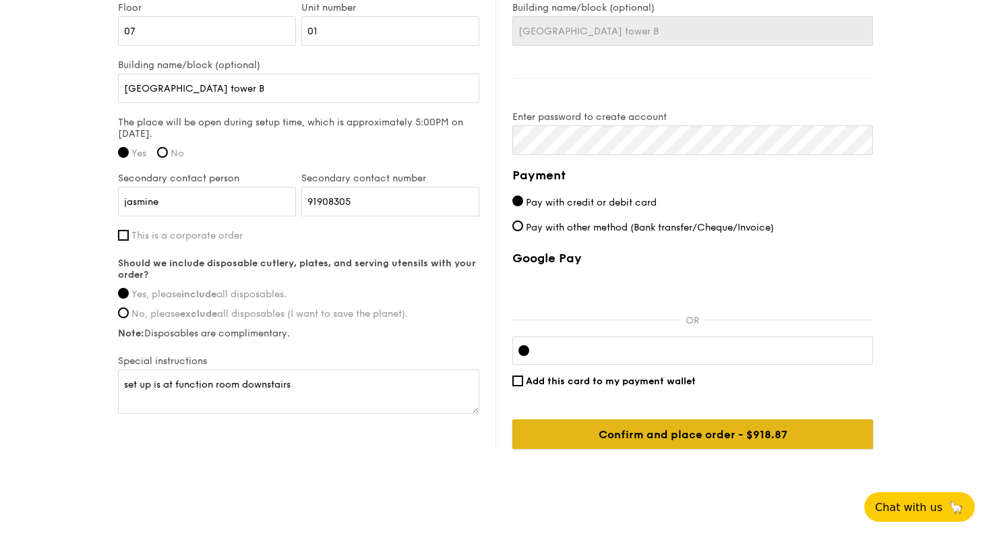
click at [652, 435] on input "Confirm and place order - $918.87" at bounding box center [693, 435] width 361 height 30
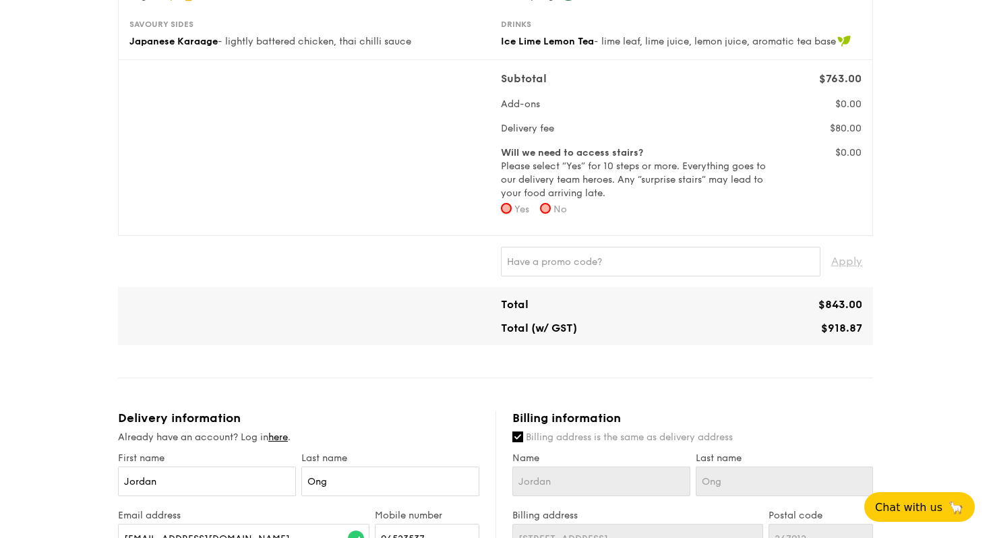
scroll to position [368, 0]
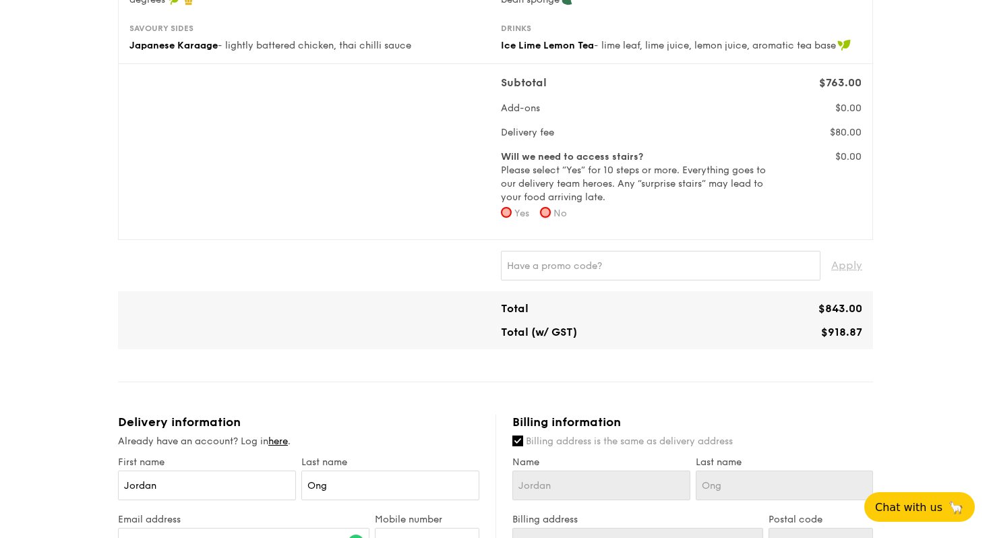
click at [546, 213] on input "No" at bounding box center [545, 212] width 11 height 11
radio input "true"
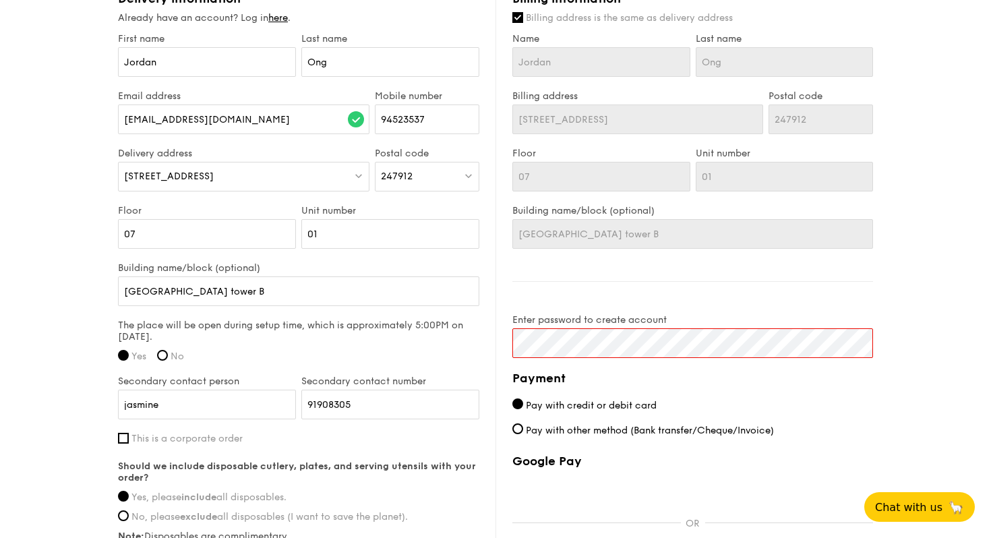
scroll to position [992, 0]
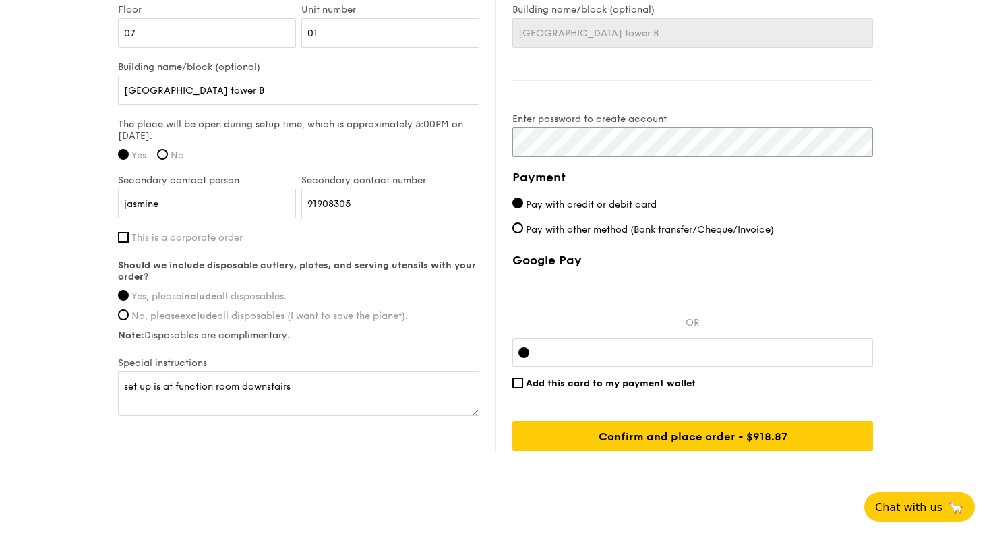
click input "submit" at bounding box center [0, 0] width 0 height 0
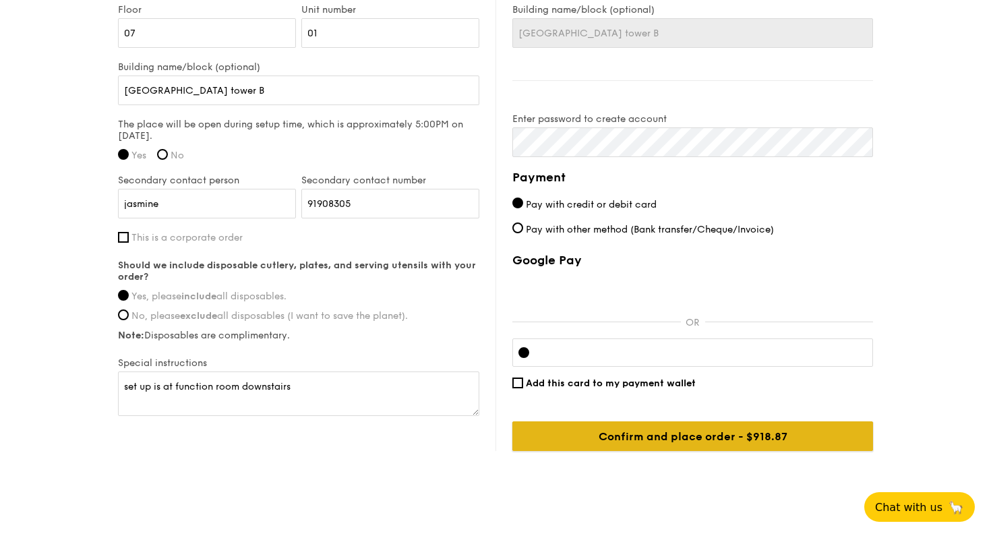
click at [718, 440] on input "Confirm and place order - $918.87" at bounding box center [693, 437] width 361 height 30
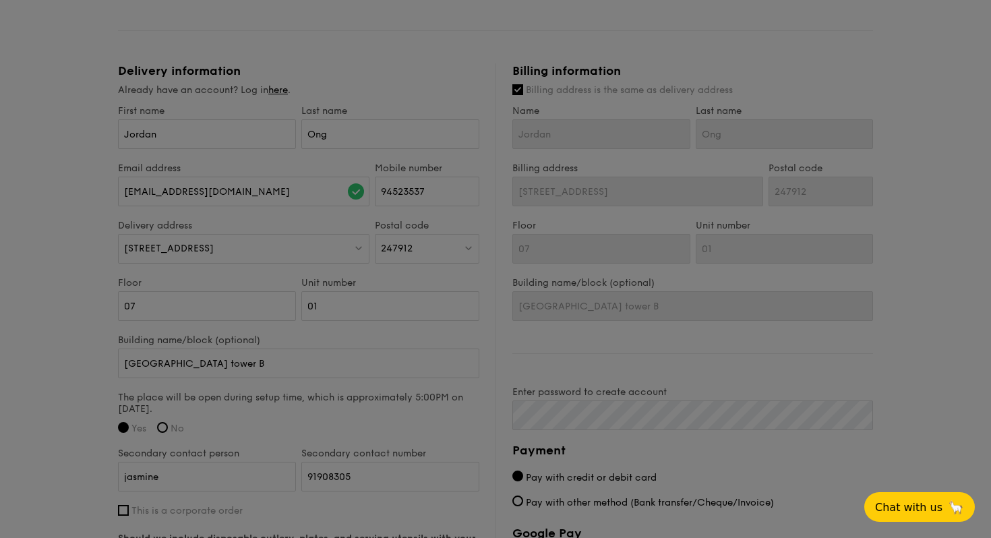
scroll to position [1012, 0]
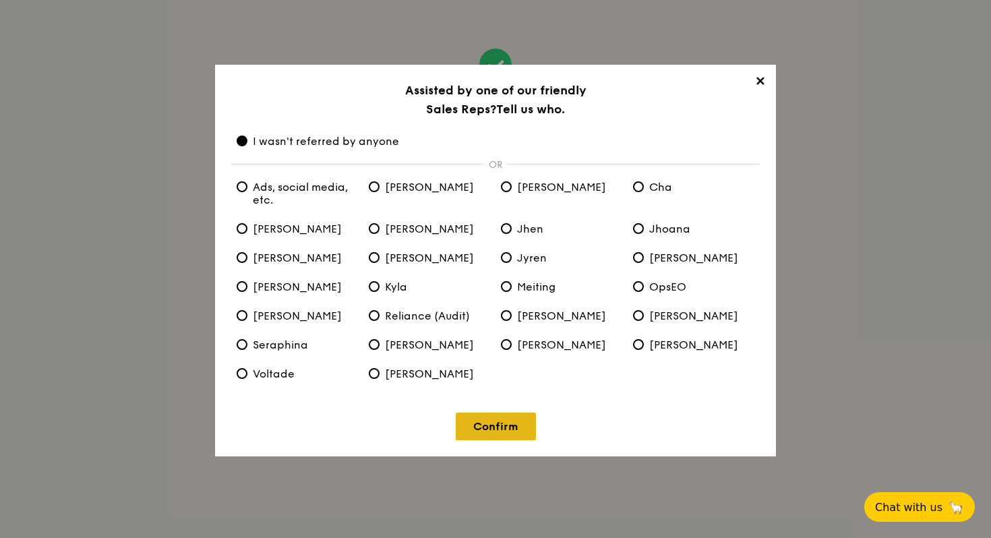
click at [499, 424] on link "Confirm" at bounding box center [496, 427] width 80 height 28
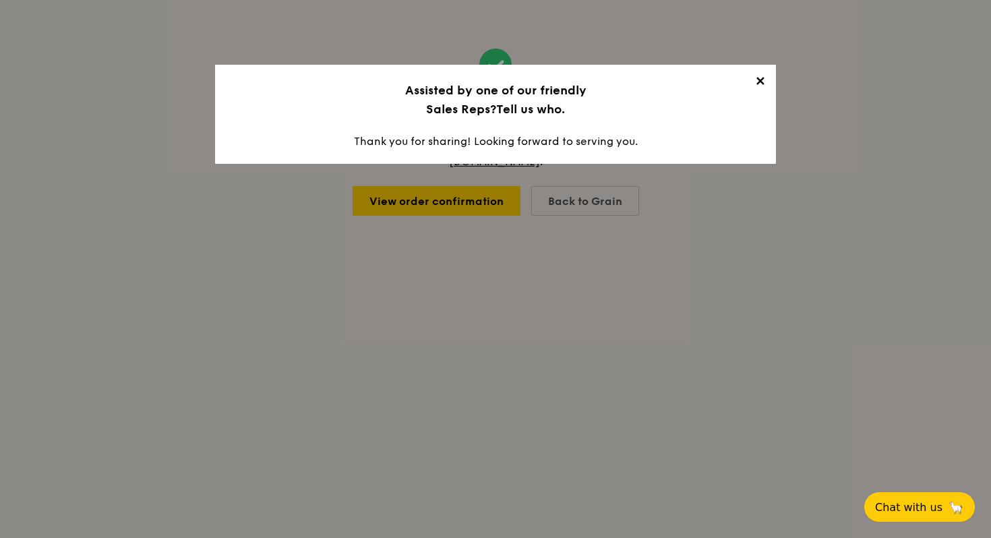
click at [757, 78] on span "✕" at bounding box center [760, 83] width 19 height 19
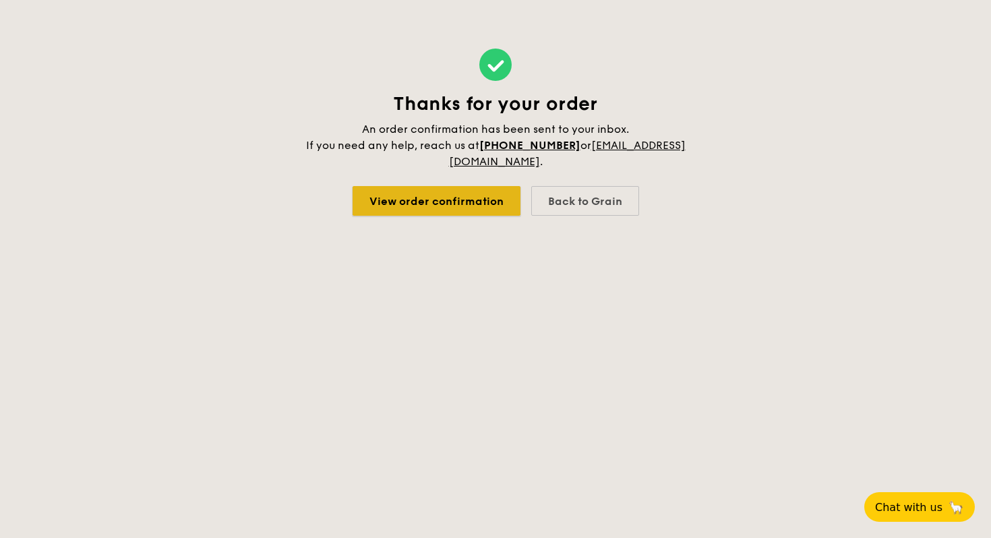
click at [399, 200] on link "View order confirmation" at bounding box center [437, 201] width 168 height 30
click at [582, 206] on div "Back to Grain" at bounding box center [585, 201] width 108 height 30
select select
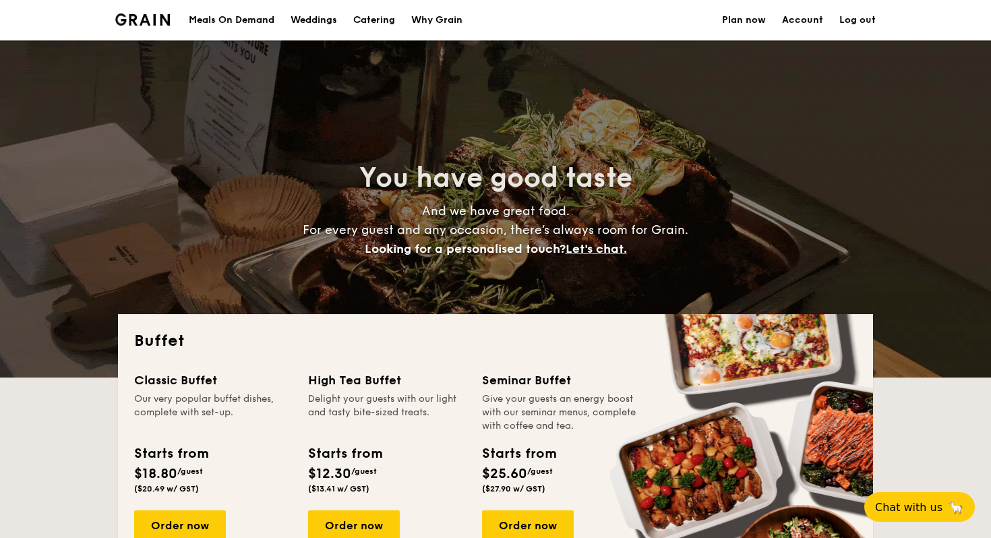
click at [795, 20] on link "Account" at bounding box center [802, 20] width 41 height 40
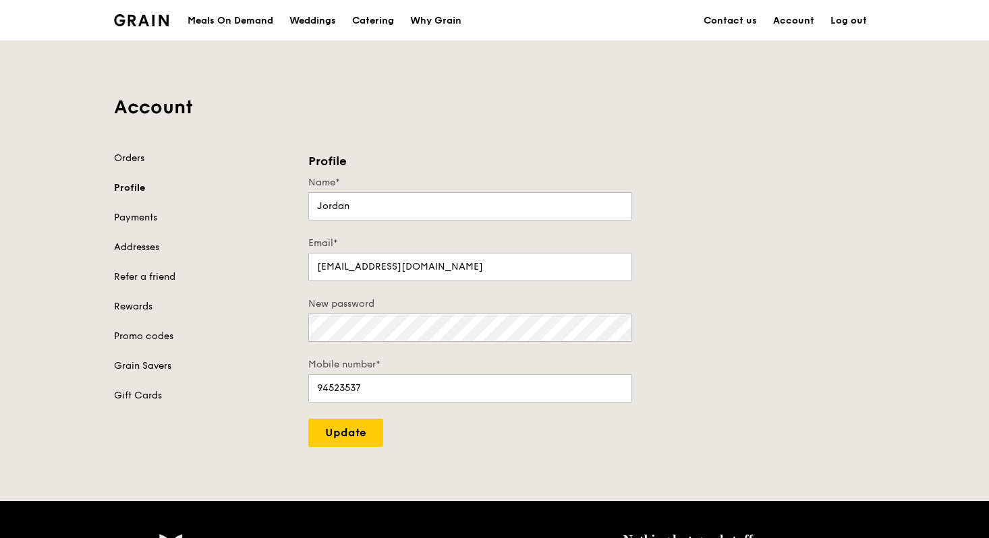
click at [782, 18] on link "Account" at bounding box center [793, 21] width 57 height 40
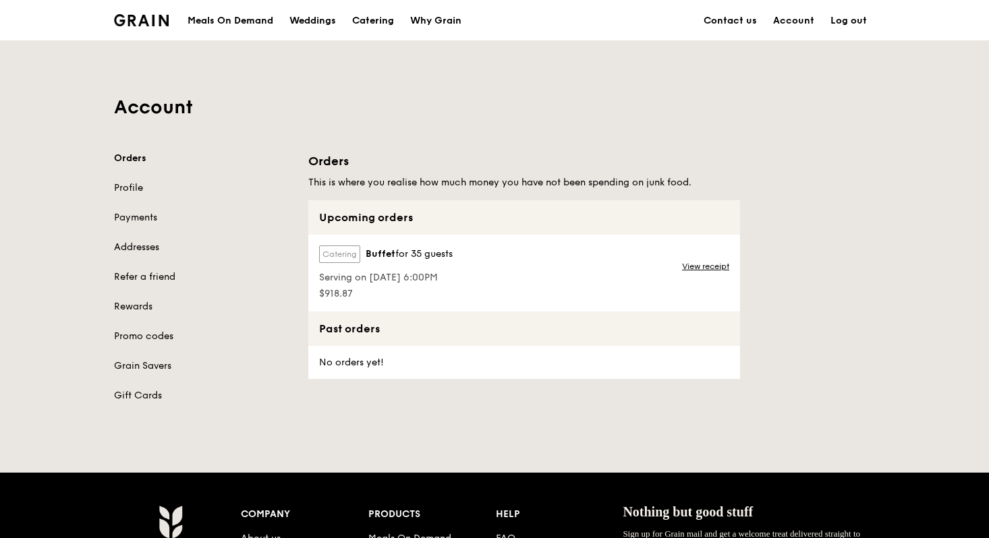
click at [444, 293] on span "$918.87" at bounding box center [386, 293] width 134 height 13
click at [124, 154] on link "Orders" at bounding box center [203, 158] width 178 height 13
click at [704, 277] on div "View receipt" at bounding box center [707, 273] width 66 height 77
click at [689, 266] on link "View receipt" at bounding box center [705, 266] width 47 height 11
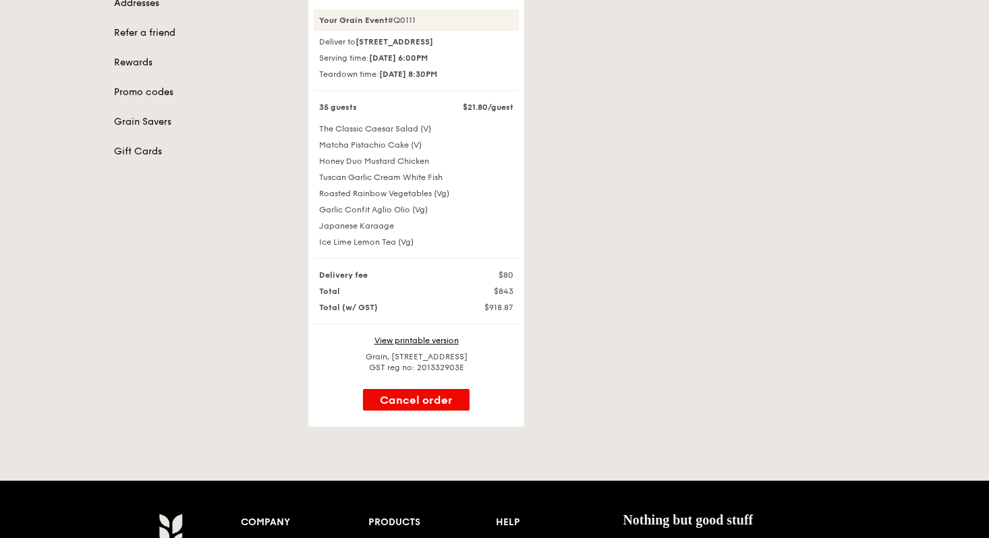
scroll to position [316, 0]
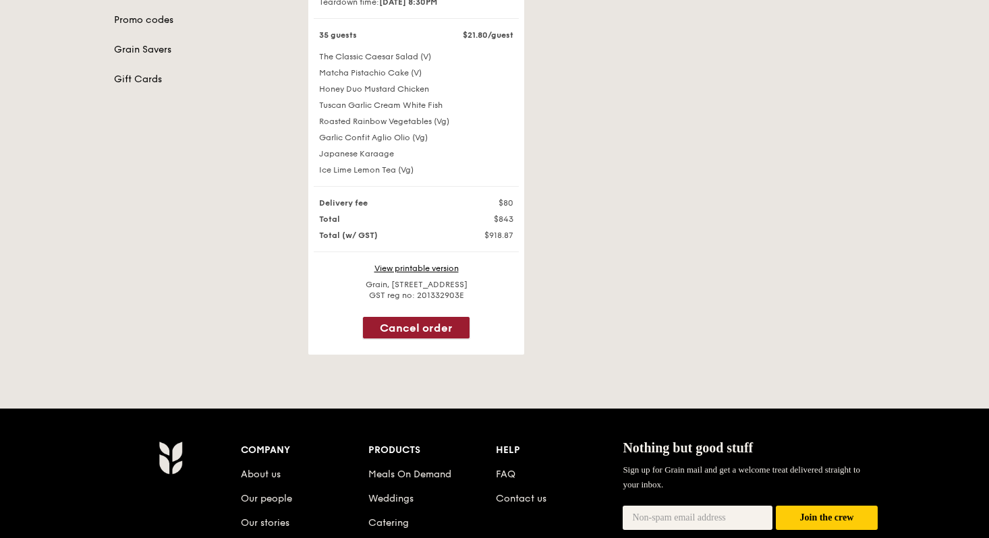
click at [419, 339] on button "Cancel order" at bounding box center [416, 328] width 107 height 22
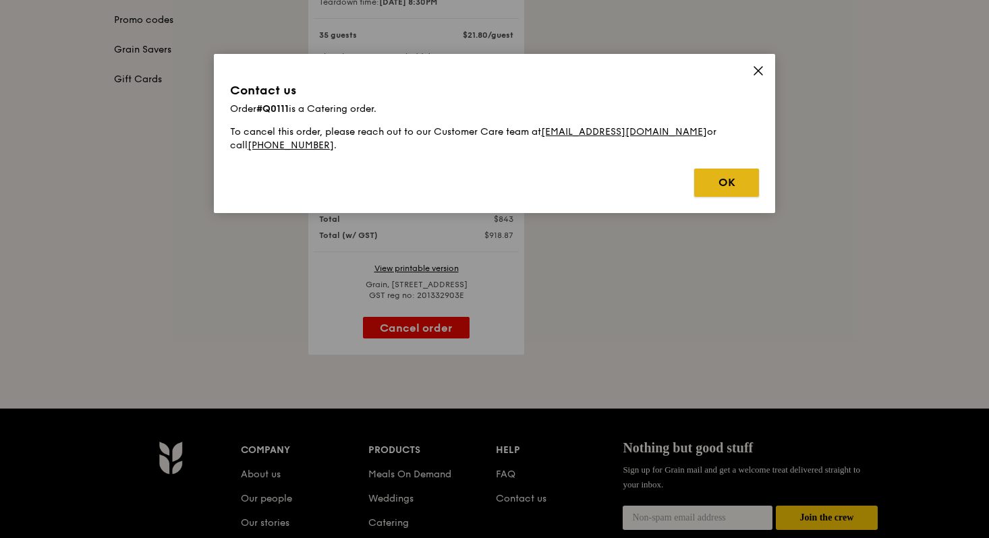
click at [739, 171] on button "OK" at bounding box center [726, 183] width 65 height 28
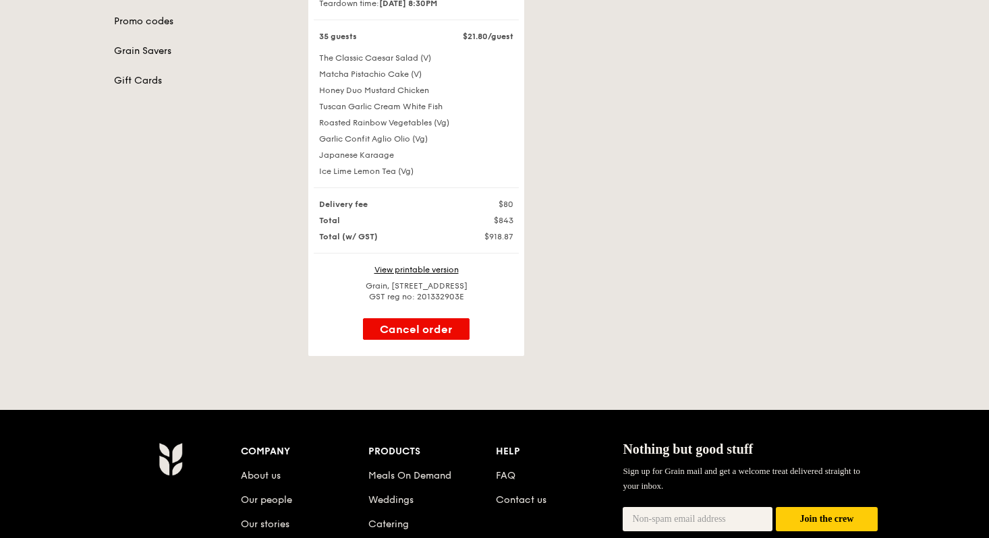
scroll to position [316, 0]
